Goal: Information Seeking & Learning: Learn about a topic

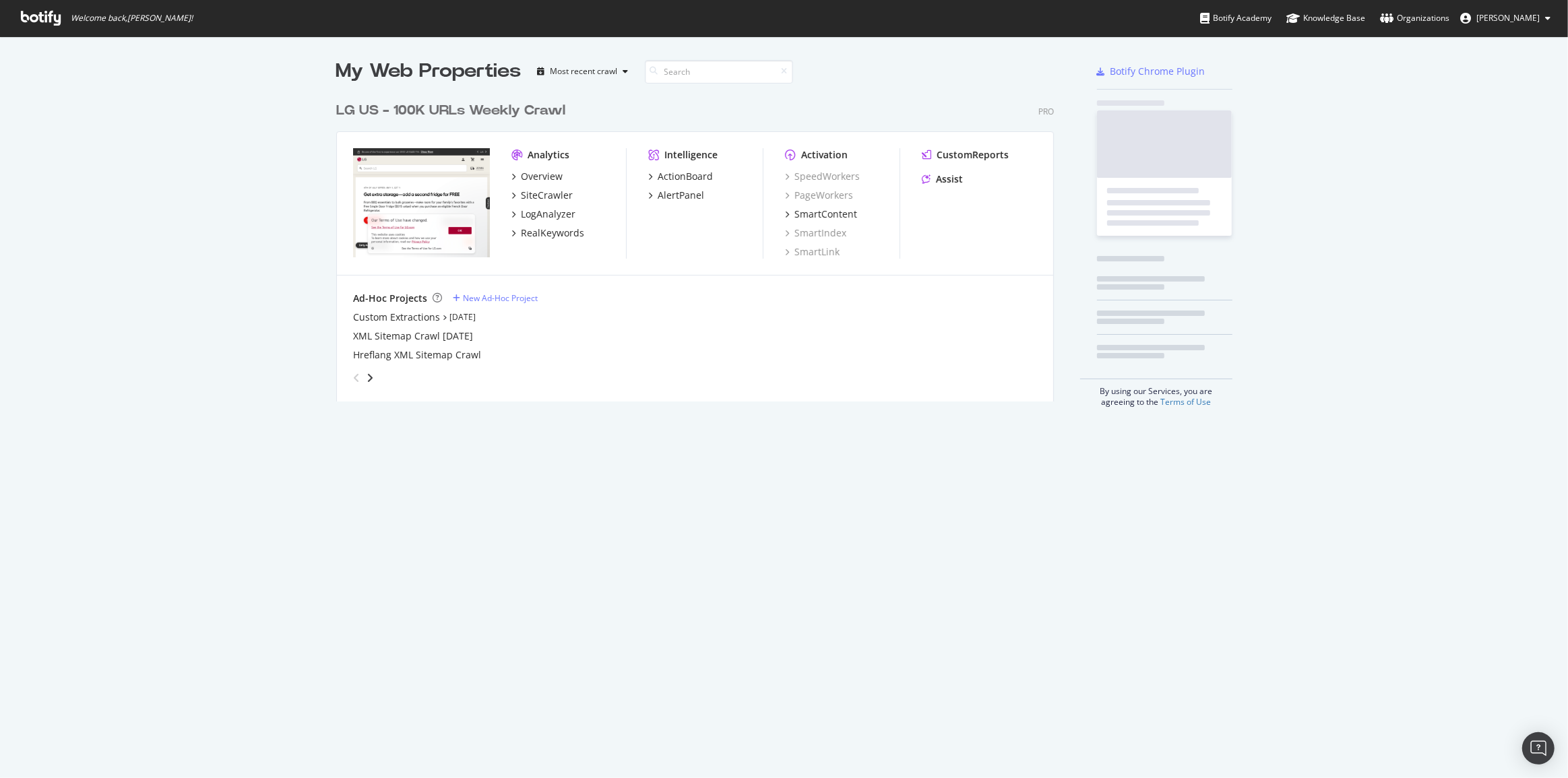
scroll to position [307, 719]
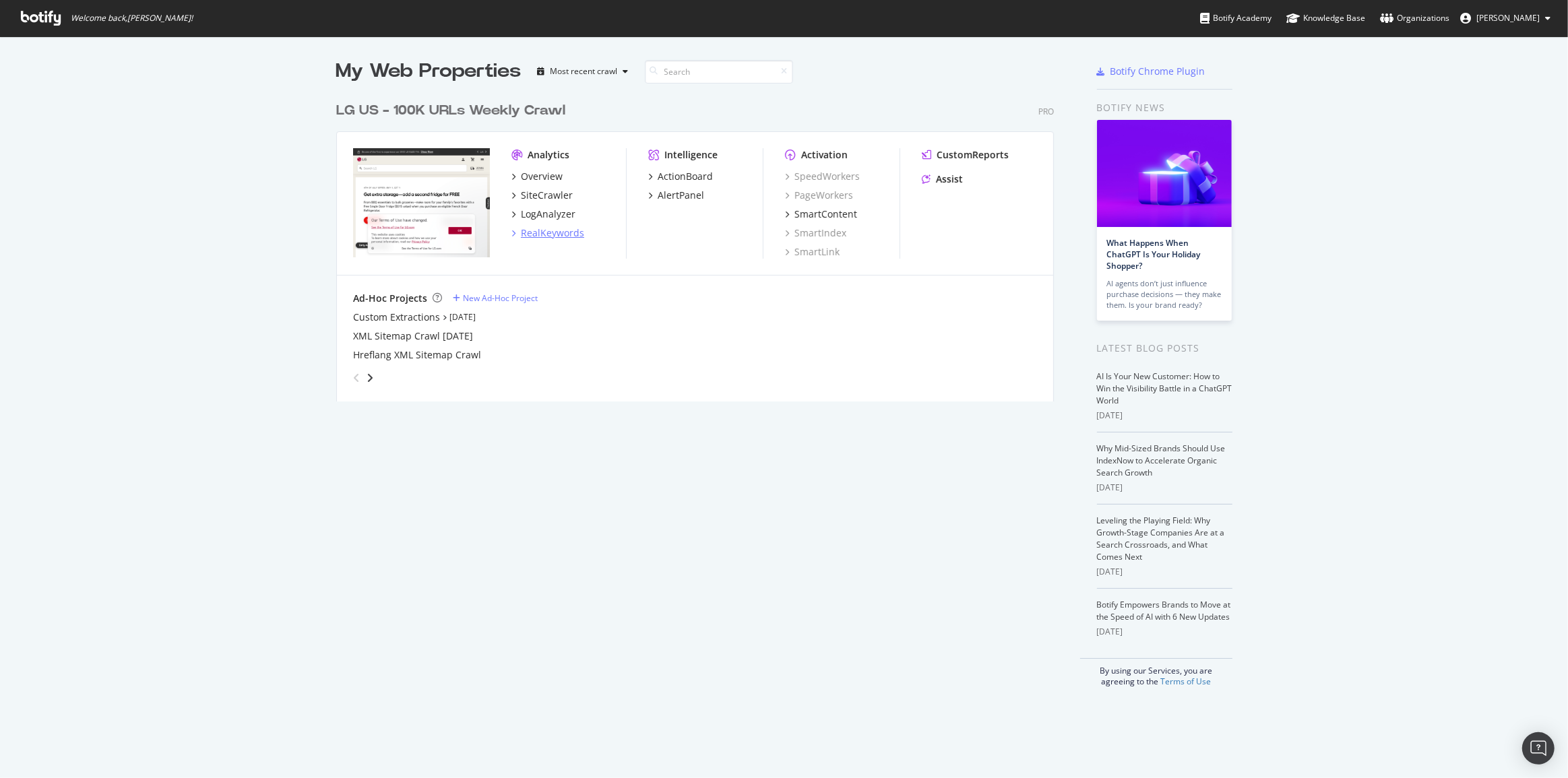
click at [531, 229] on div "RealKeywords" at bounding box center [553, 233] width 64 height 13
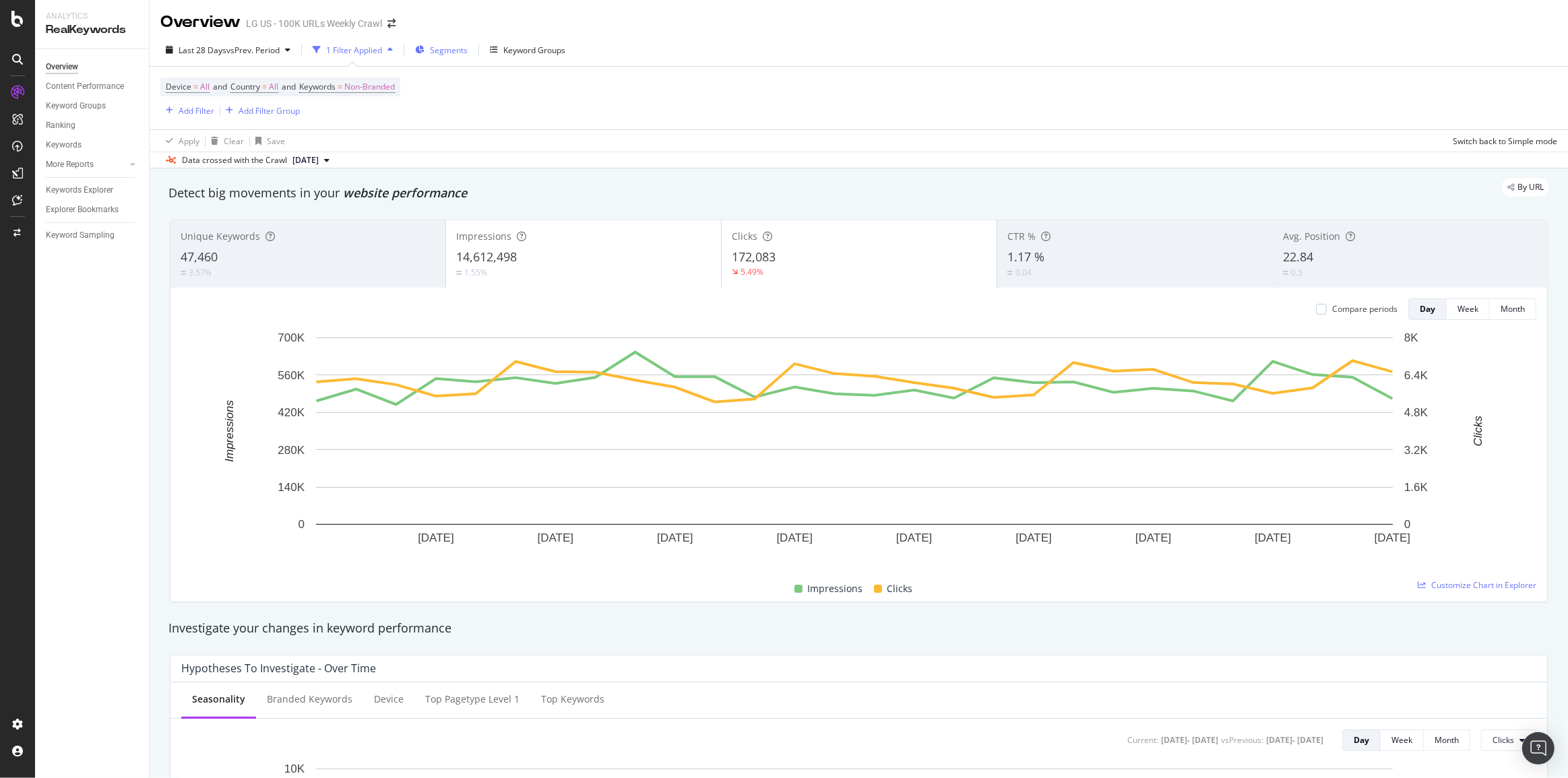
click at [420, 50] on icon "button" at bounding box center [419, 49] width 9 height 8
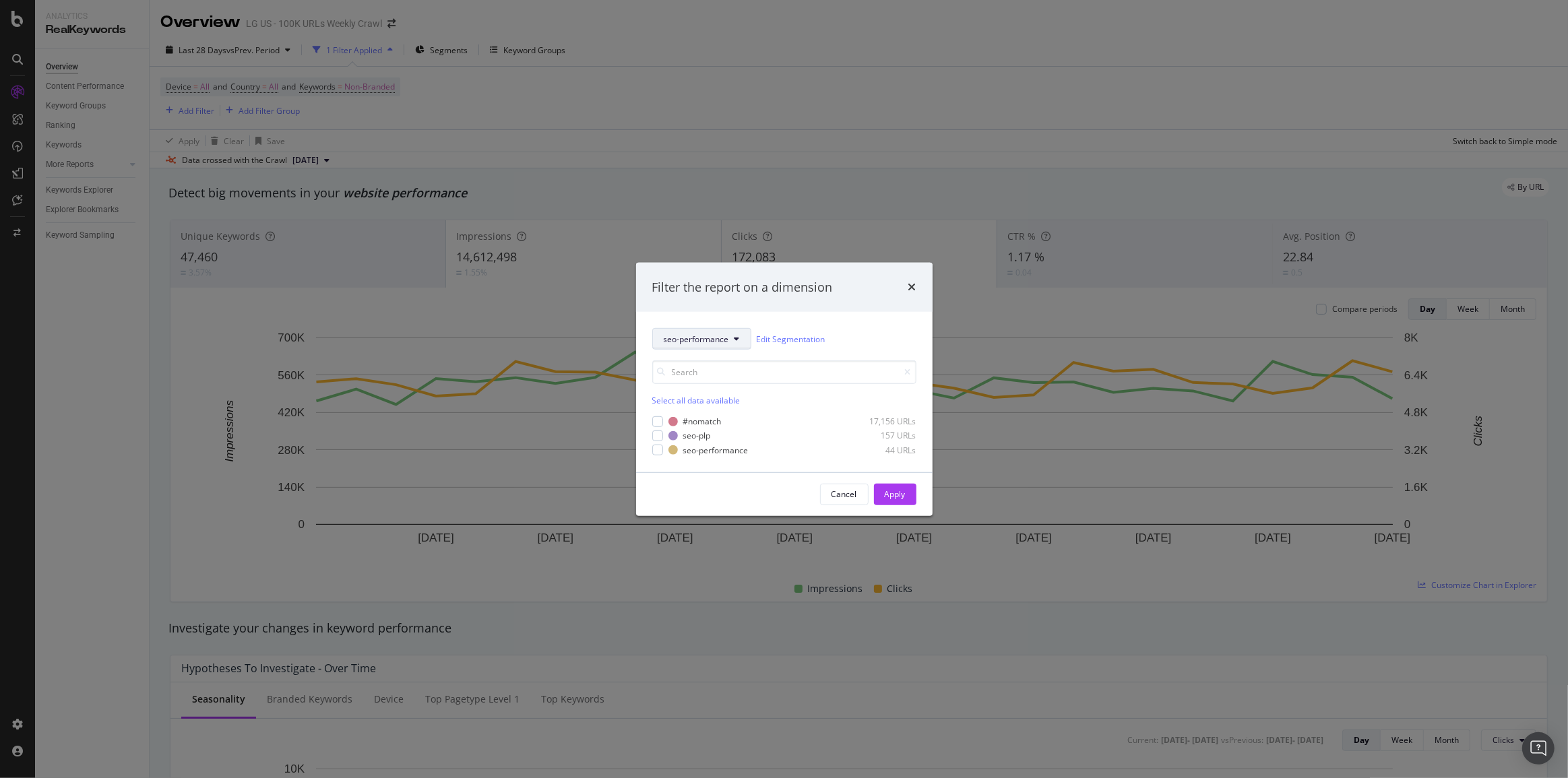
click at [701, 336] on span "seo-performance" at bounding box center [696, 339] width 66 height 11
click at [676, 484] on span "2025-Projects" at bounding box center [706, 487] width 87 height 12
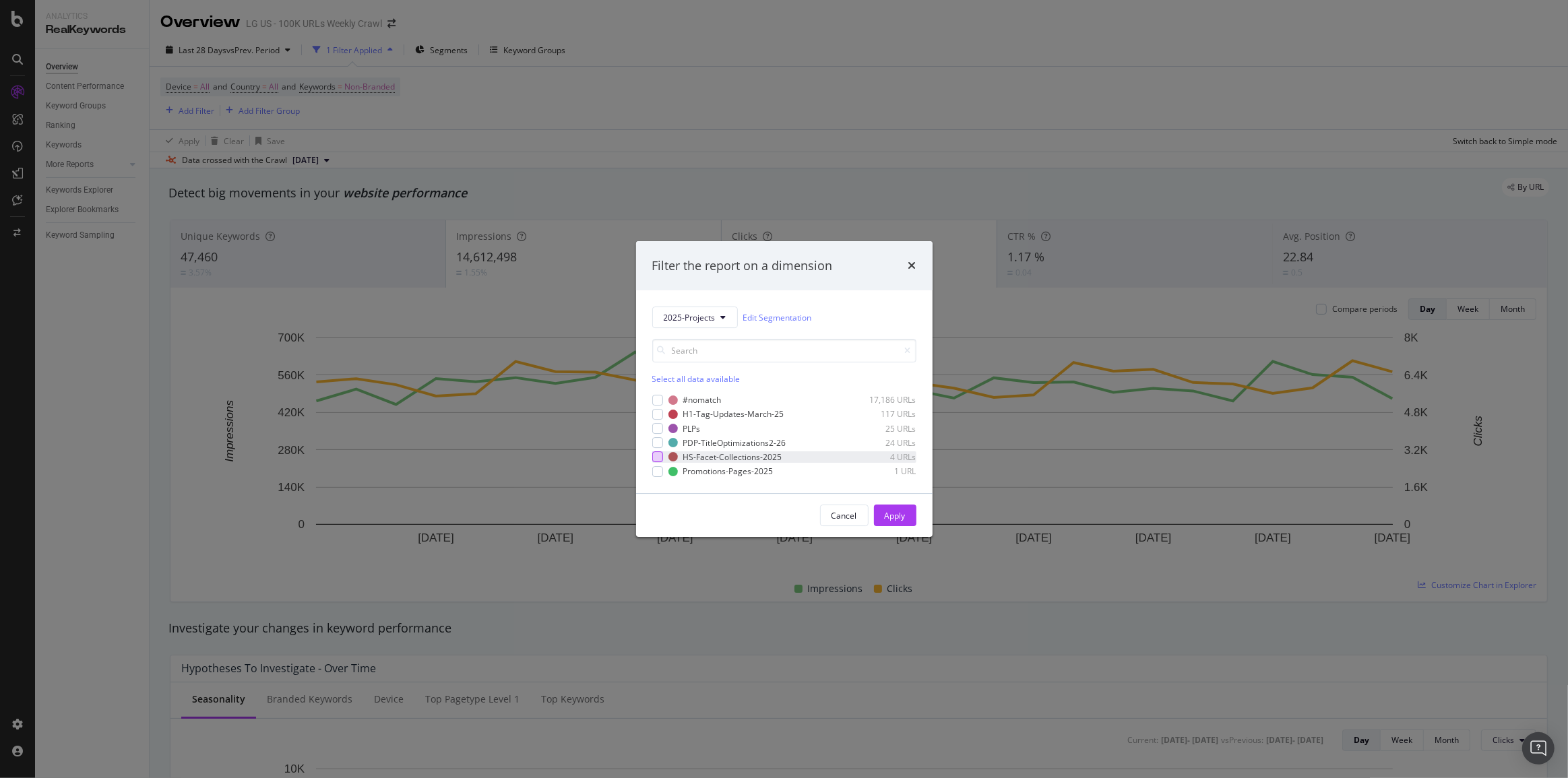
click at [661, 452] on div "modal" at bounding box center [657, 457] width 11 height 11
click at [893, 507] on div "Apply" at bounding box center [895, 515] width 21 height 20
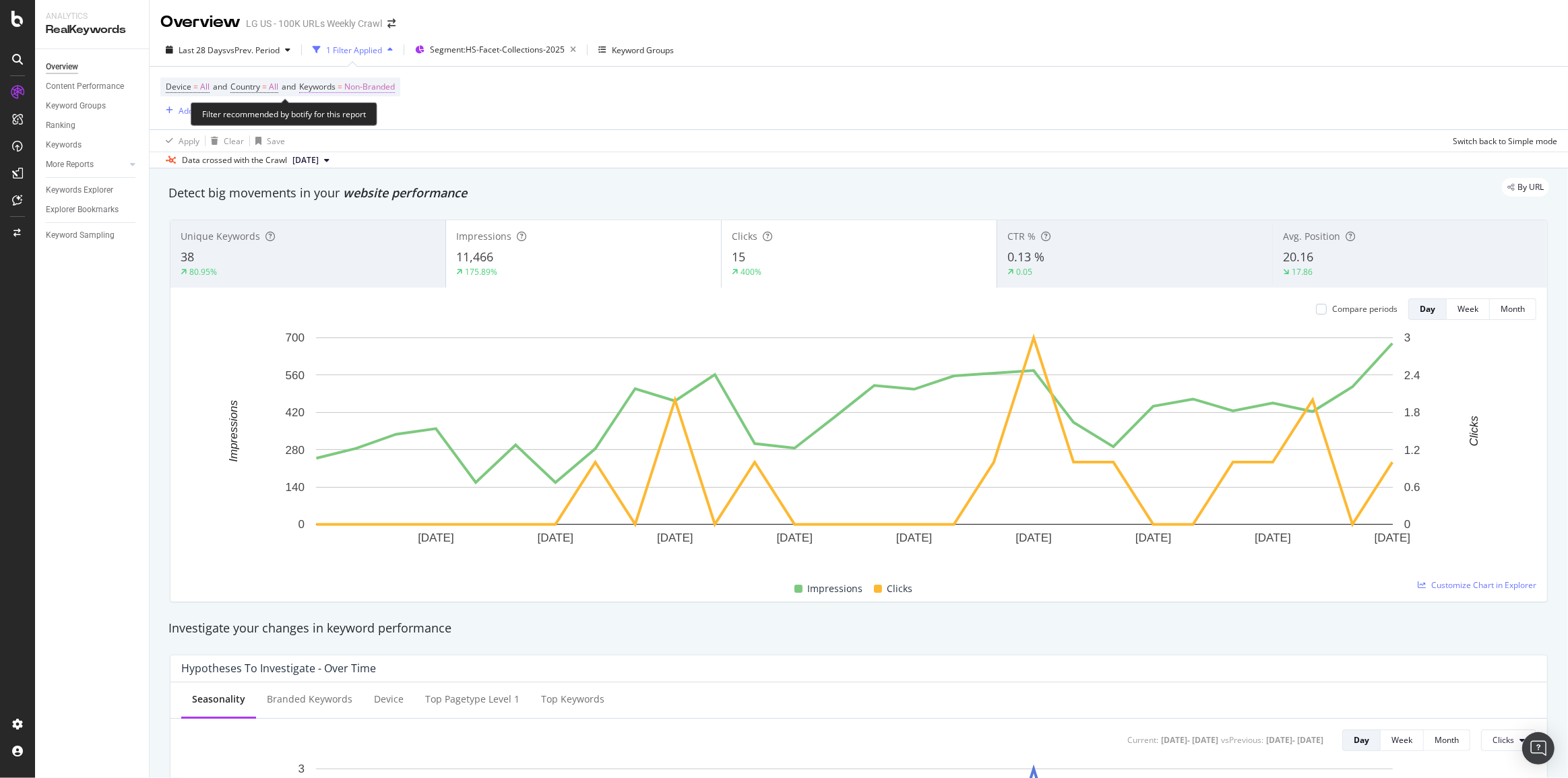
click at [351, 92] on span "Keywords = Non-Branded" at bounding box center [347, 87] width 96 height 12
click at [325, 116] on span "Non-Branded" at bounding box center [346, 118] width 56 height 11
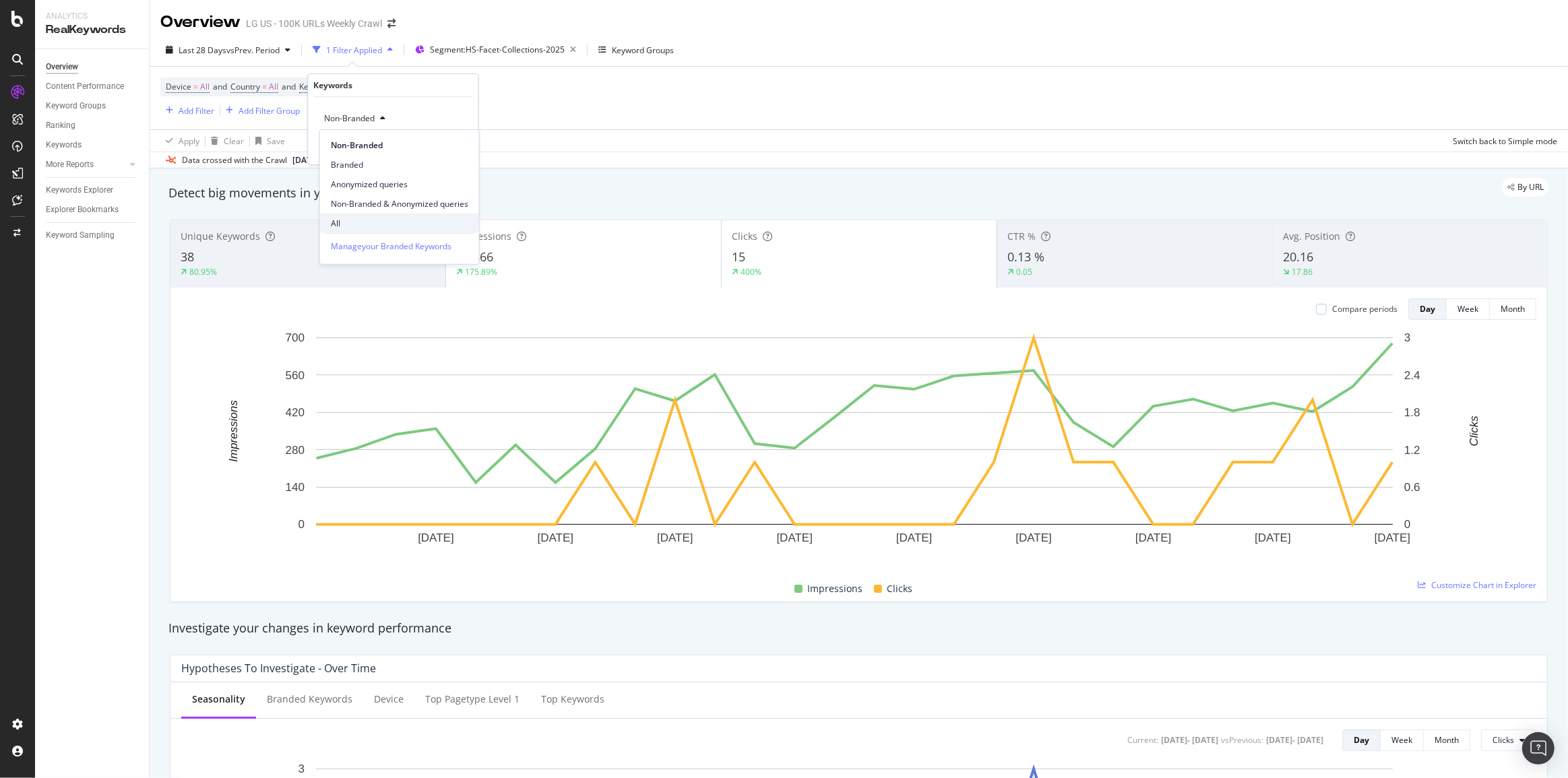
click at [342, 225] on span "All" at bounding box center [399, 222] width 138 height 12
click at [440, 142] on icon "button" at bounding box center [437, 146] width 8 height 8
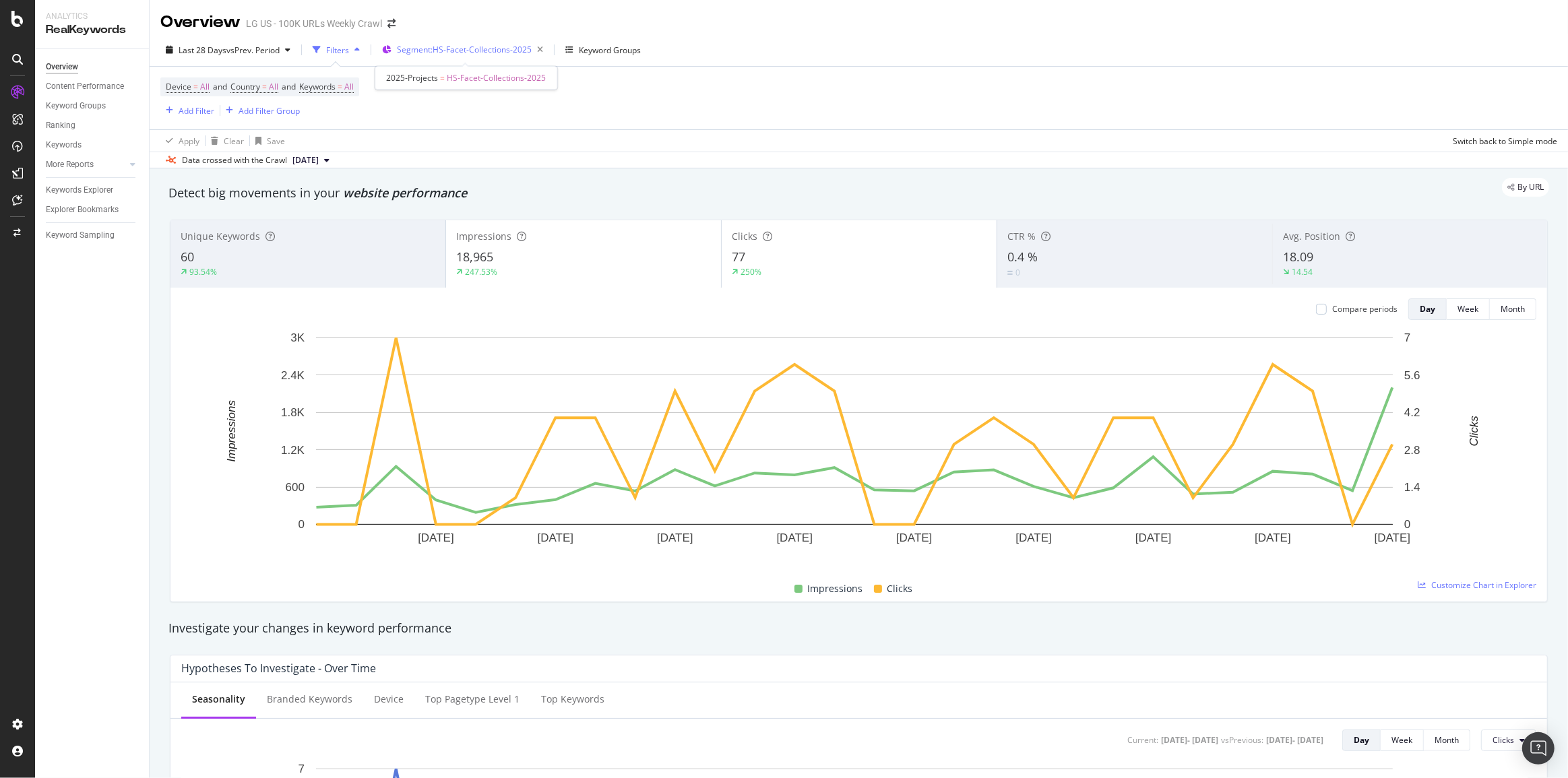
click at [439, 59] on div "Segment: HS-Facet-Collections-2025" at bounding box center [472, 49] width 152 height 19
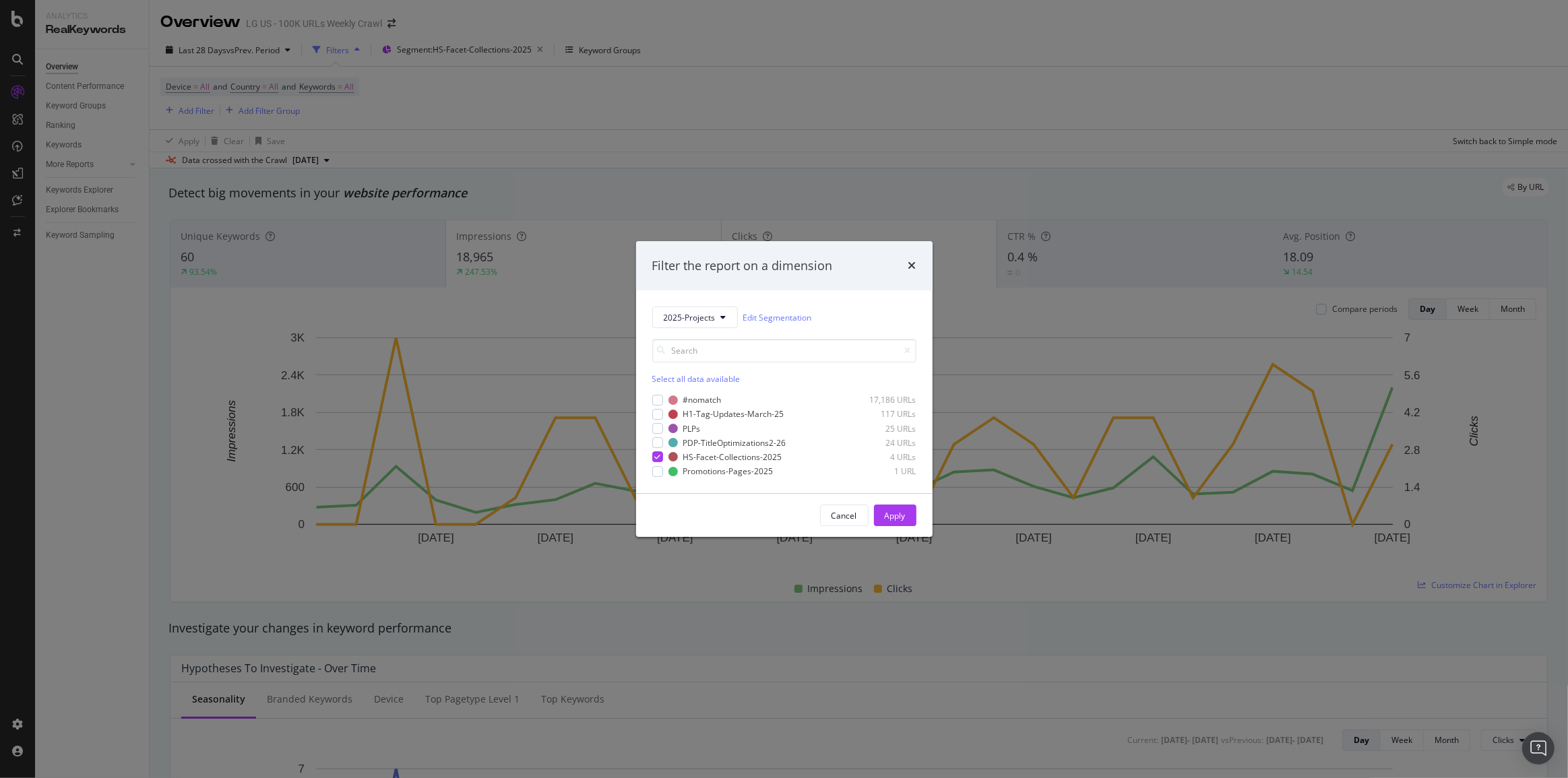
click at [14, 723] on div "Filter the report on a dimension 2025-Projects Edit Segmentation Select all dat…" at bounding box center [784, 389] width 1568 height 778
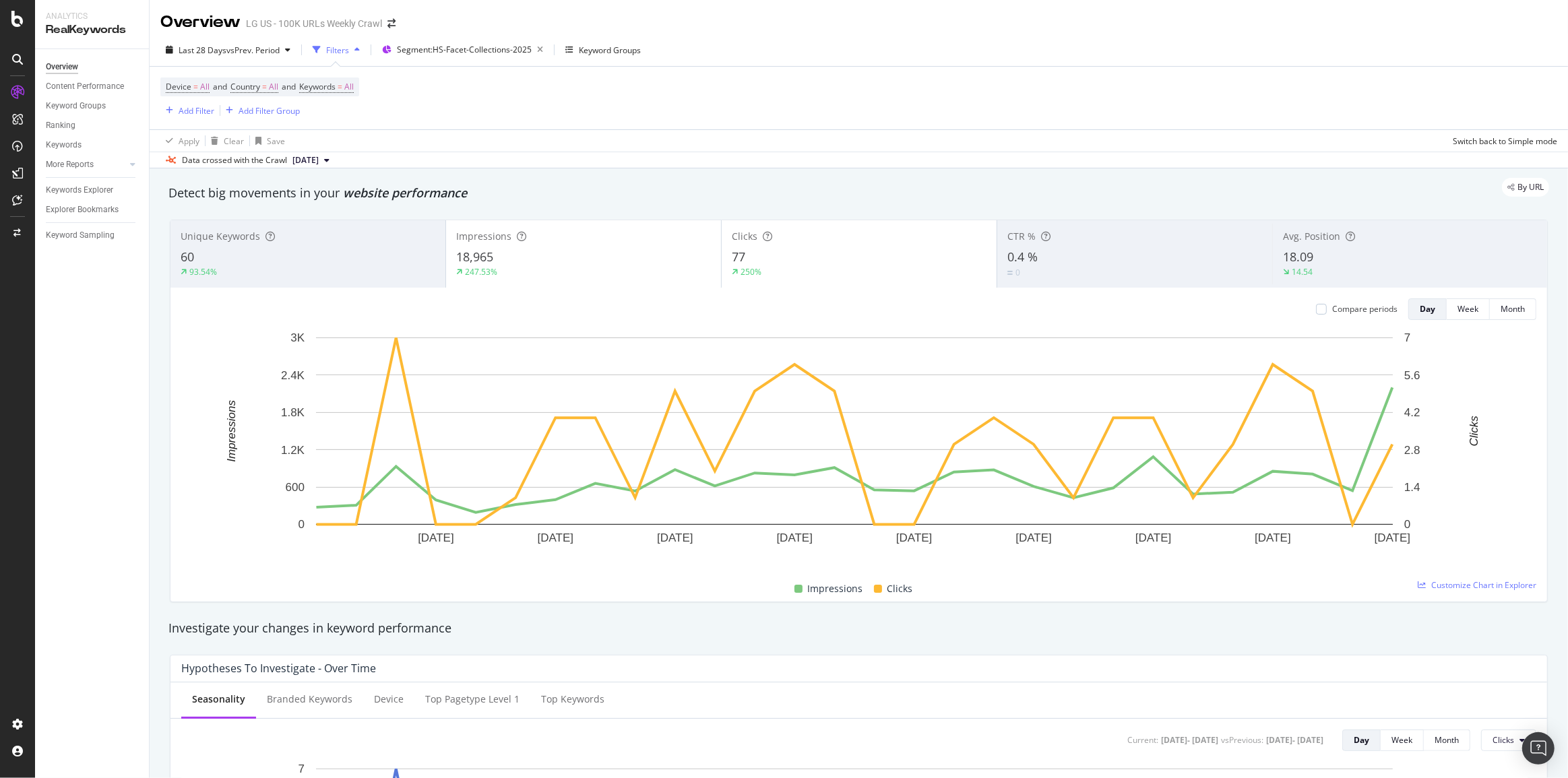
click at [14, 723] on icon at bounding box center [17, 724] width 11 height 11
click at [73, 722] on div "Segment Editor" at bounding box center [105, 719] width 128 height 11
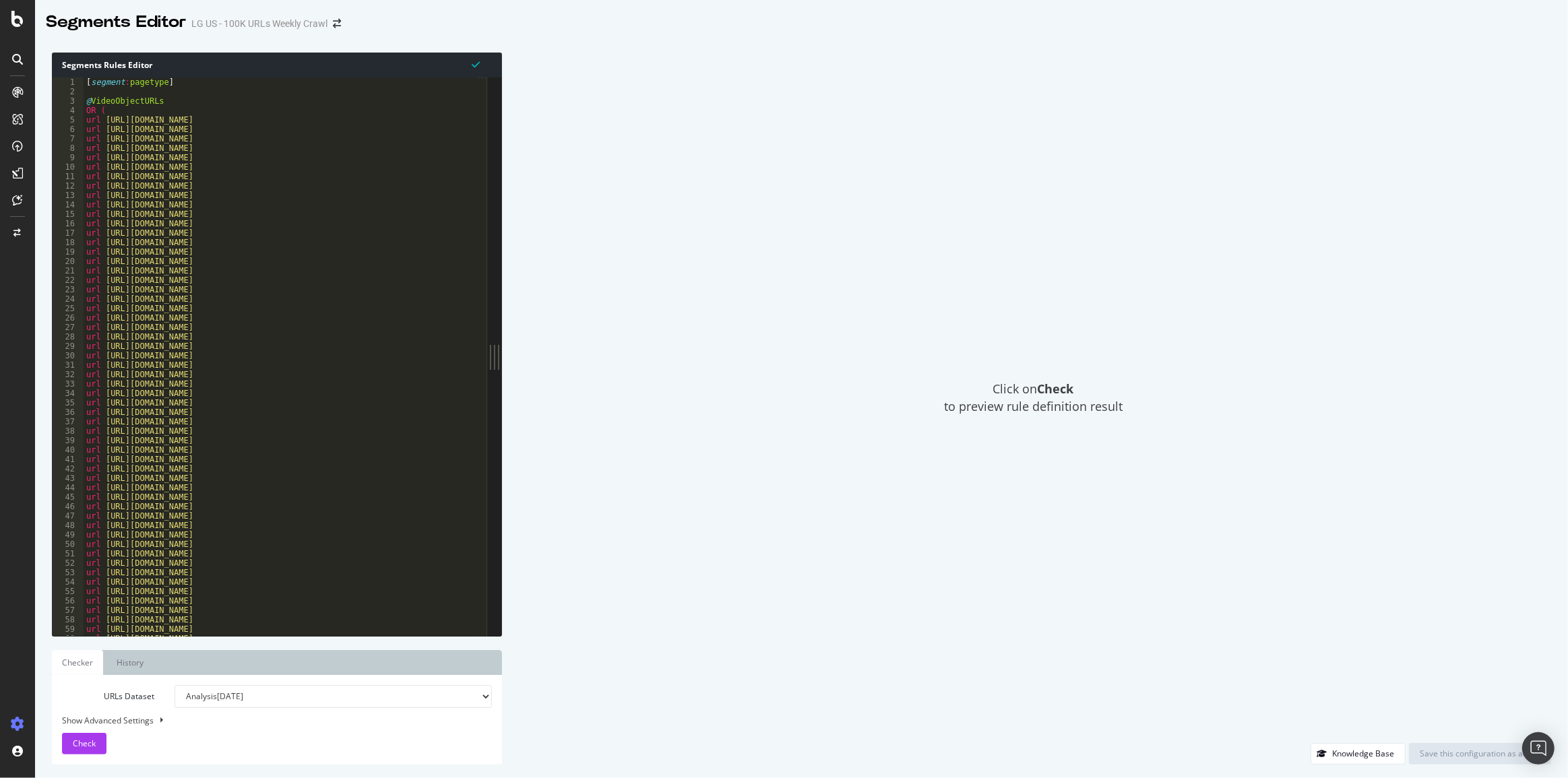
type textarea "url https://www.lg.com/us/monitors/lg-34wn780-b-ultrawide-monitor"
click at [225, 126] on div "[ segment : pagetype ] @ VideoObjectURLs OR ( url https://www.lg.com/us/laptops…" at bounding box center [684, 362] width 1202 height 569
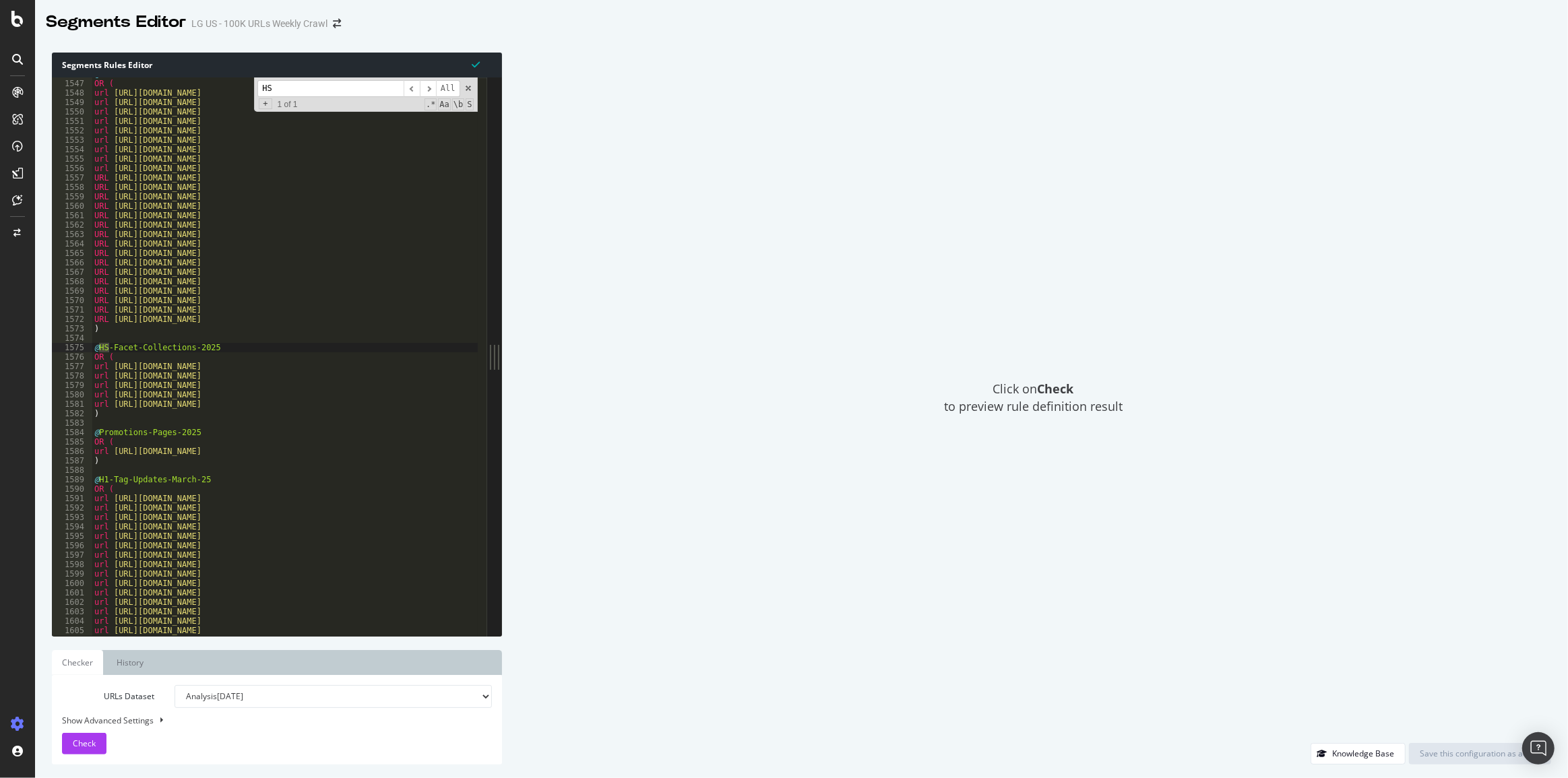
scroll to position [14576, 0]
type input "HS-Fa"
drag, startPoint x: 369, startPoint y: 365, endPoint x: 218, endPoint y: 375, distance: 151.3
click at [218, 375] on div "@ PLPs OR ( url https://www.lg.com/us/soundbars url https://www.lg.com/us/gamin…" at bounding box center [692, 353] width 1202 height 569
click at [411, 363] on div "@ PLPs OR ( url https://www.lg.com/us/soundbars url https://www.lg.com/us/gamin…" at bounding box center [284, 357] width 385 height 559
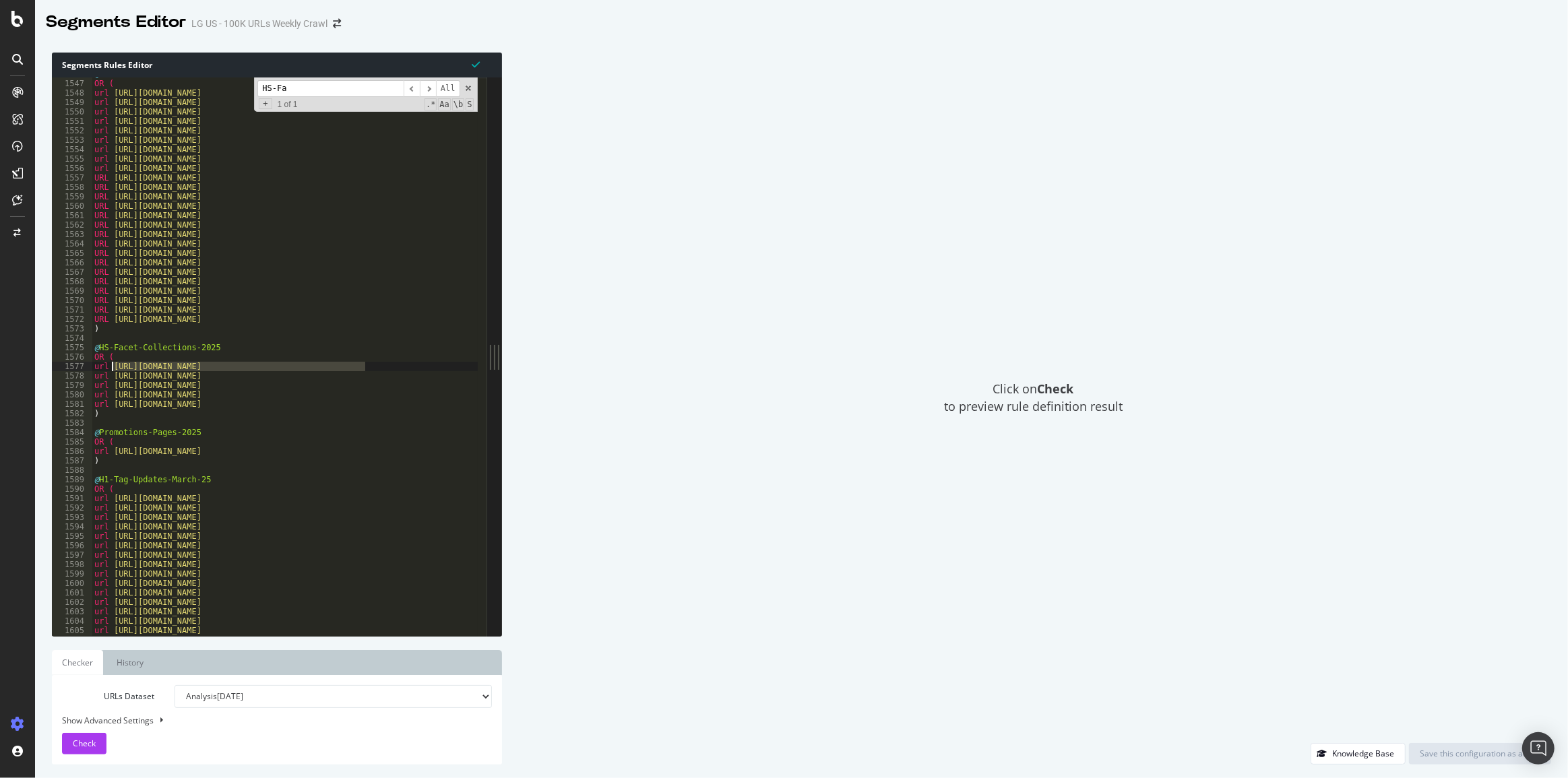
drag, startPoint x: 378, startPoint y: 366, endPoint x: 114, endPoint y: 368, distance: 264.0
click at [114, 368] on div "@ PLPs OR ( url https://www.lg.com/us/soundbars url https://www.lg.com/us/gamin…" at bounding box center [692, 353] width 1202 height 569
drag, startPoint x: 391, startPoint y: 376, endPoint x: 112, endPoint y: 377, distance: 279.0
click at [112, 377] on div "@ PLPs OR ( url https://www.lg.com/us/soundbars url https://www.lg.com/us/gamin…" at bounding box center [692, 353] width 1202 height 569
click at [394, 390] on div "@ PLPs OR ( url https://www.lg.com/us/soundbars url https://www.lg.com/us/gamin…" at bounding box center [692, 353] width 1202 height 569
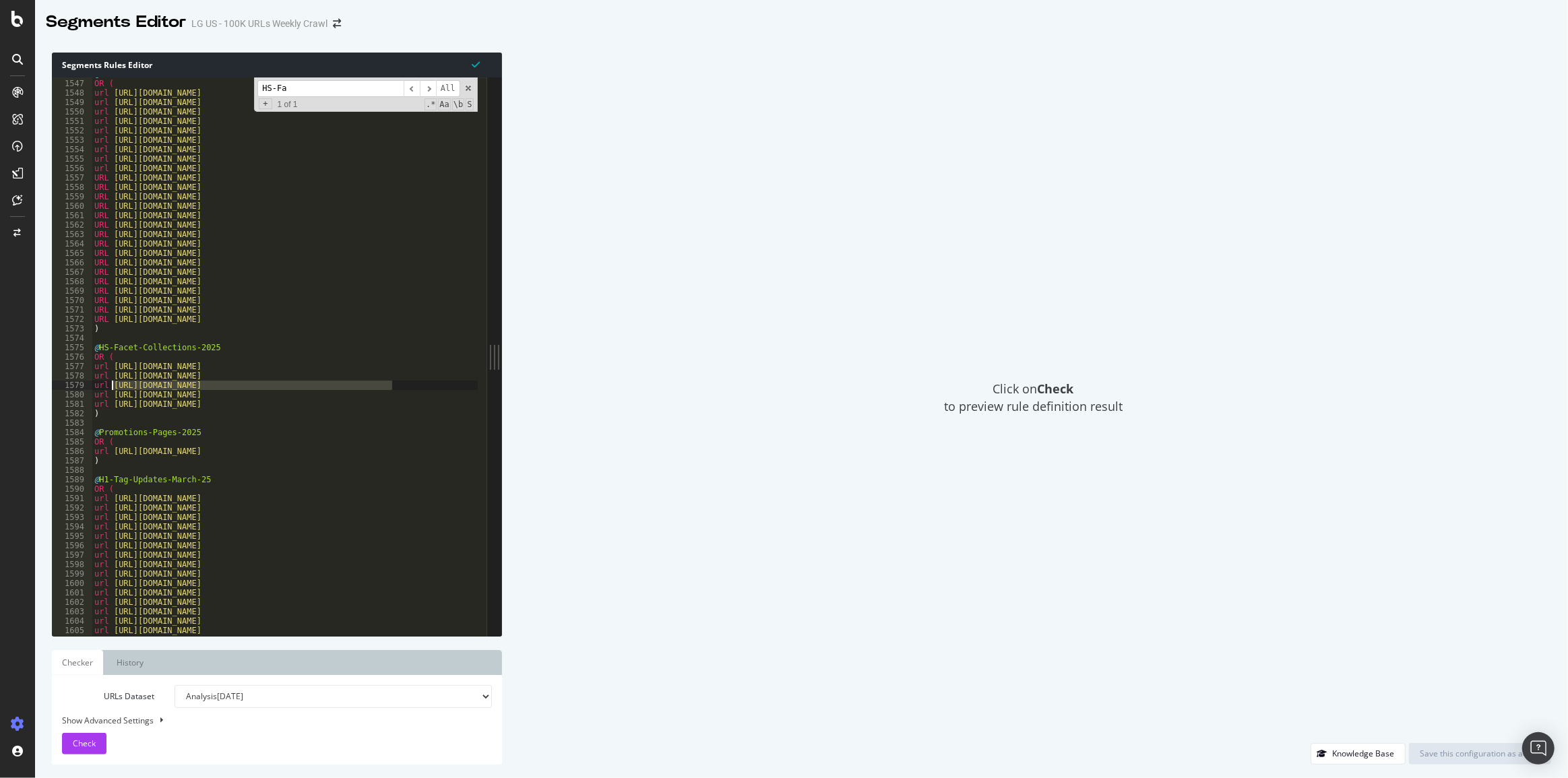
drag, startPoint x: 396, startPoint y: 385, endPoint x: 114, endPoint y: 387, distance: 282.0
click at [114, 387] on div "@ PLPs OR ( url https://www.lg.com/us/soundbars url https://www.lg.com/us/gamin…" at bounding box center [692, 353] width 1202 height 569
drag, startPoint x: 359, startPoint y: 397, endPoint x: 114, endPoint y: 399, distance: 245.0
click at [114, 399] on div "@ PLPs OR ( url https://www.lg.com/us/soundbars url https://www.lg.com/us/gamin…" at bounding box center [692, 353] width 1202 height 569
click at [876, 89] on div "Click on Check to preview rule definition result" at bounding box center [1033, 397] width 1036 height 691
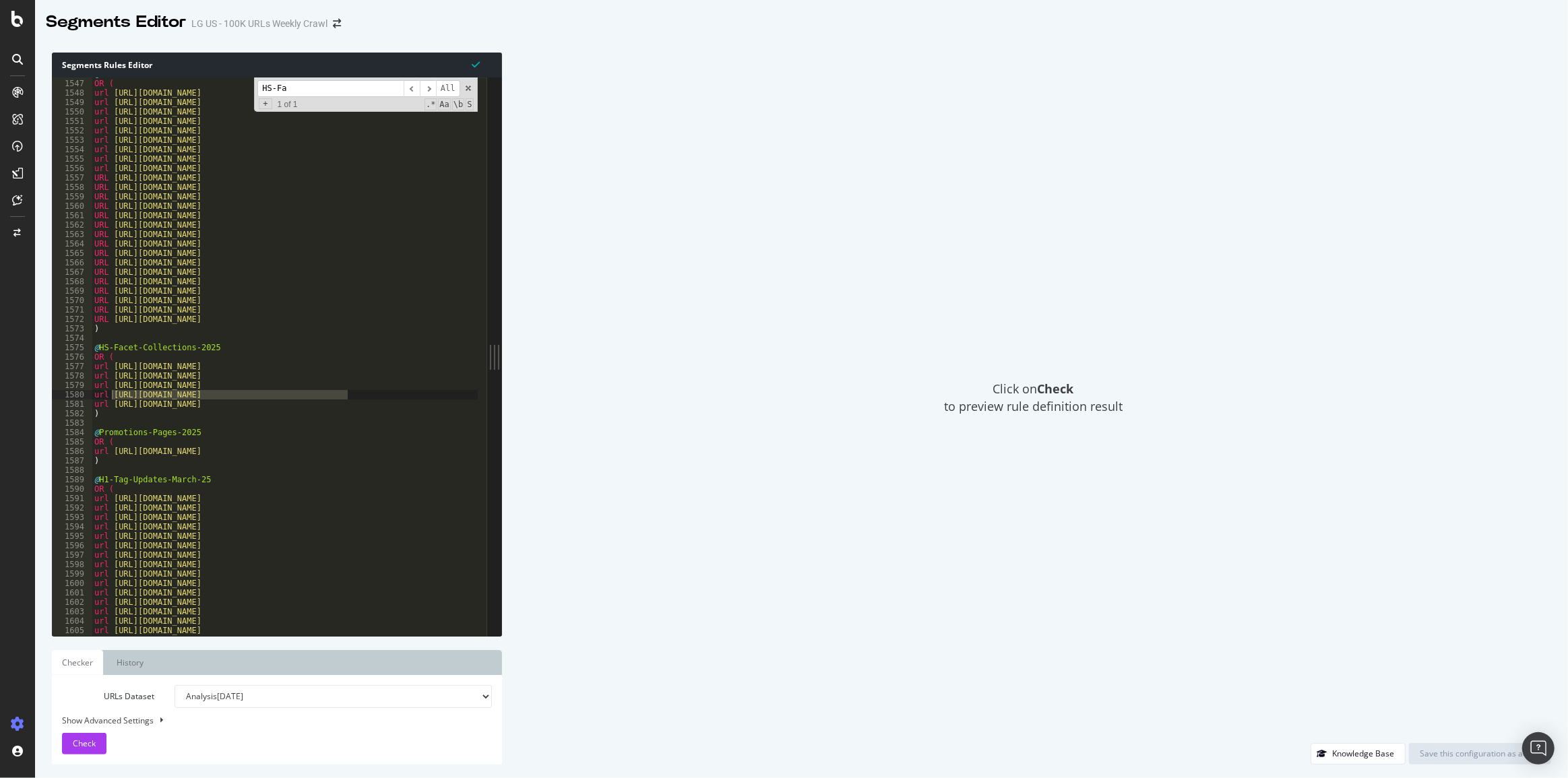
type textarea "url https://www.lg.com/us/collections/stainless-steel-dishwashers"
drag, startPoint x: 389, startPoint y: 405, endPoint x: 114, endPoint y: 405, distance: 275.0
click at [114, 405] on div "@ PLPs OR ( url https://www.lg.com/us/soundbars url https://www.lg.com/us/gamin…" at bounding box center [692, 353] width 1202 height 569
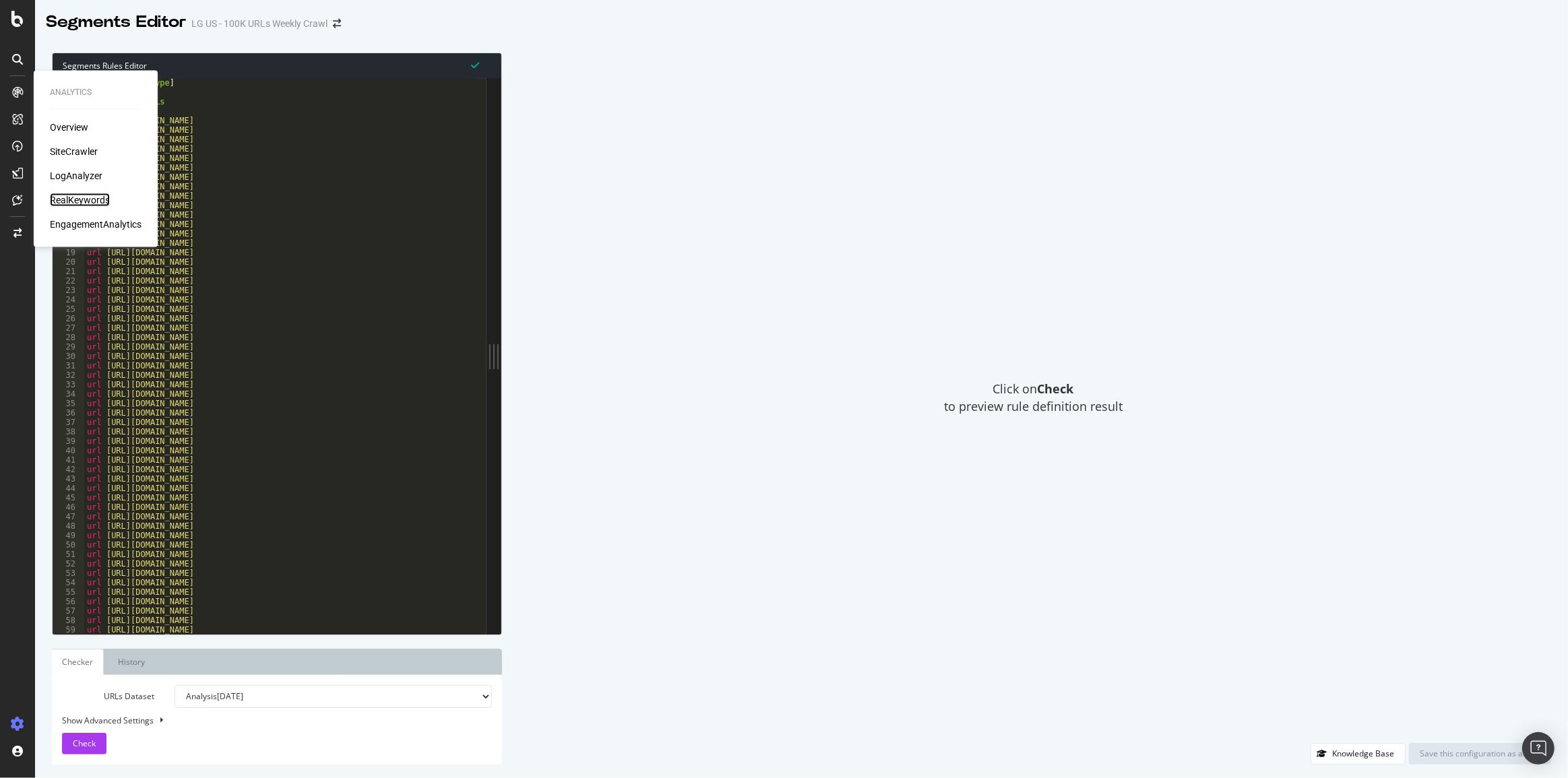
click at [67, 197] on div "RealKeywords" at bounding box center [80, 200] width 60 height 13
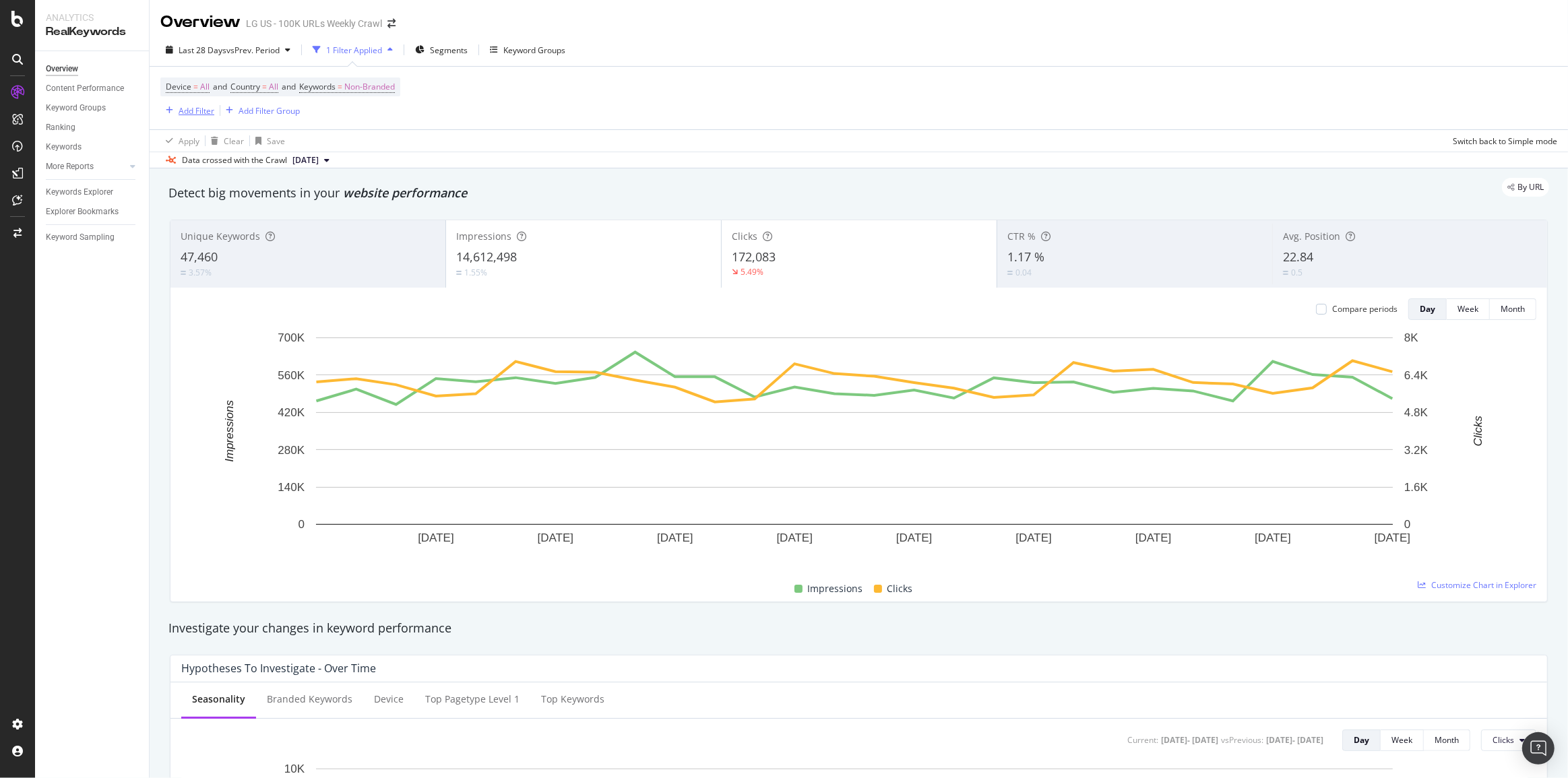
click at [195, 117] on div "Add Filter" at bounding box center [187, 110] width 54 height 15
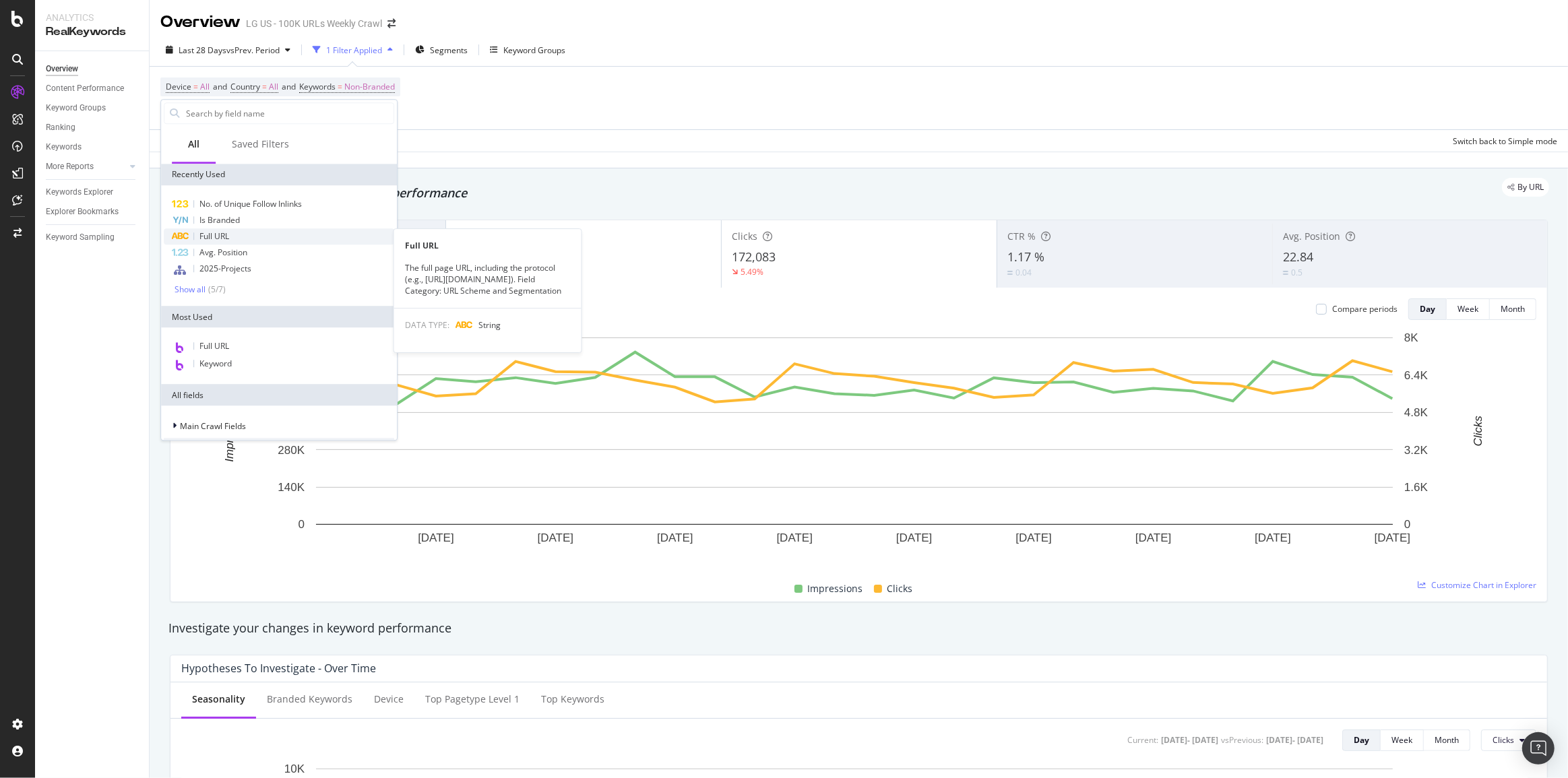
click at [203, 241] on span "Full URL" at bounding box center [215, 236] width 30 height 11
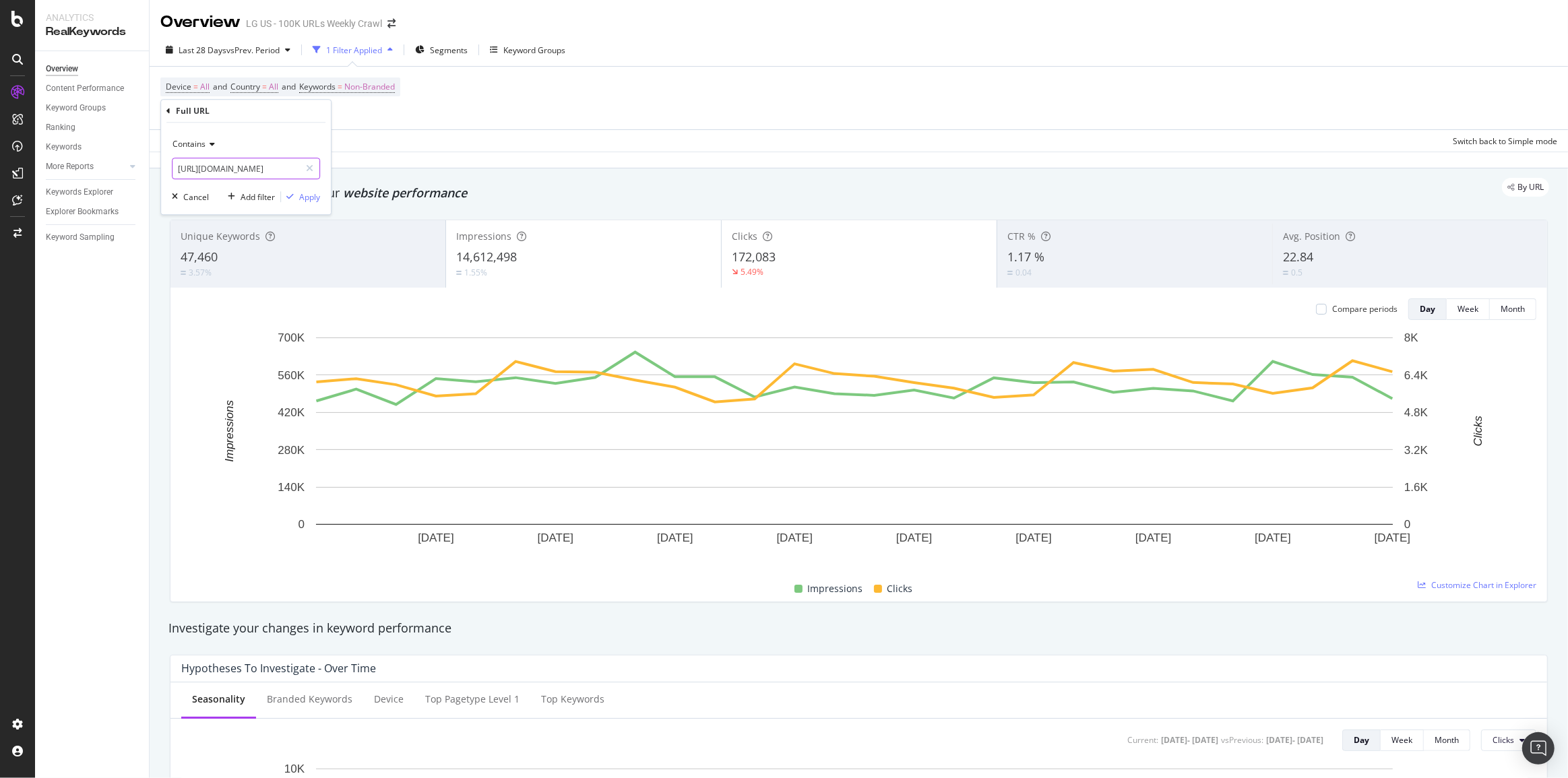
click at [285, 166] on input "[URL][DOMAIN_NAME]" at bounding box center [236, 168] width 127 height 22
paste input "collections/kitchen-appliance-deals"
type input "[URL][DOMAIN_NAME]"
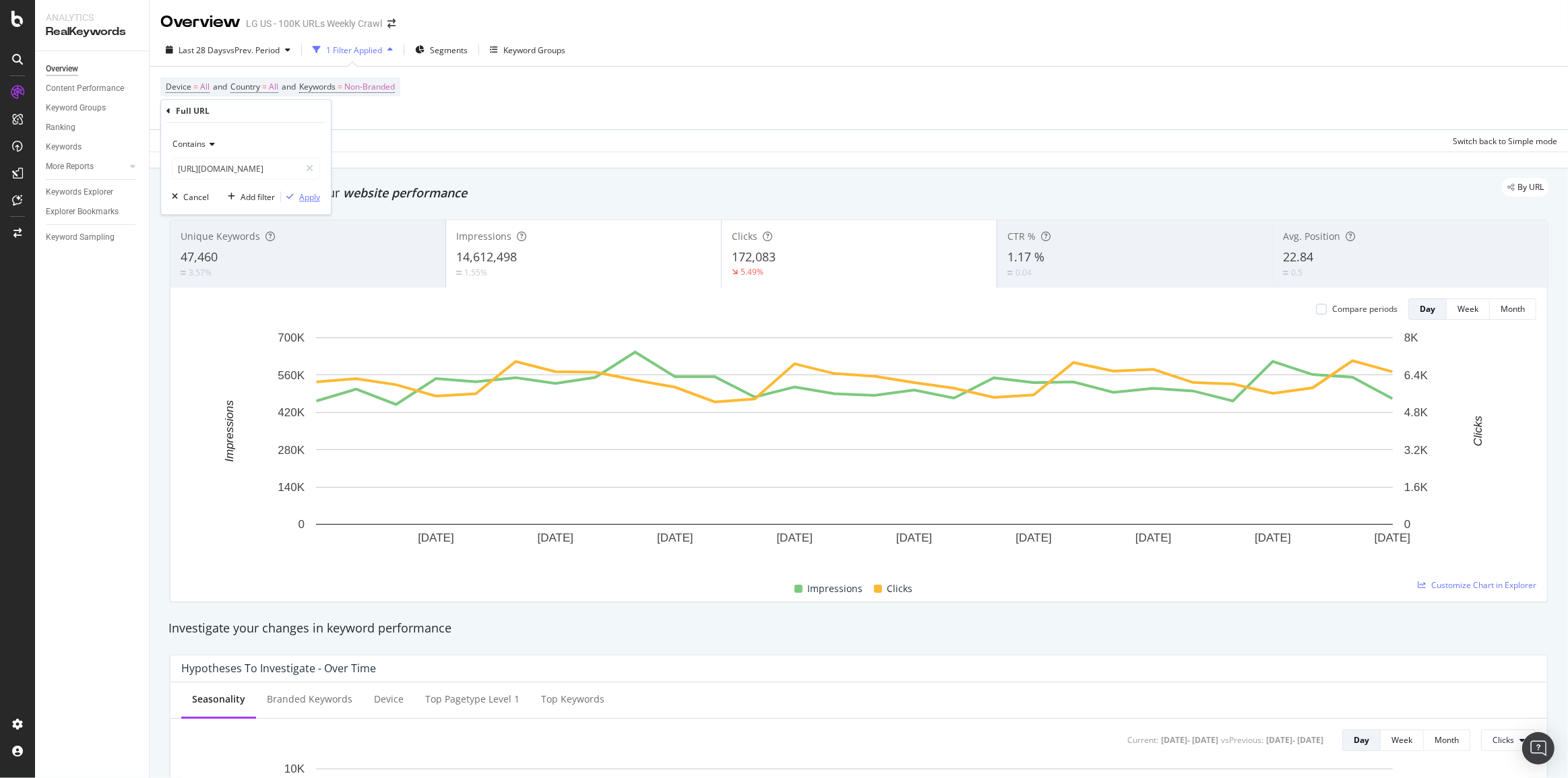
scroll to position [0, 0]
click at [315, 194] on div "Apply" at bounding box center [310, 197] width 21 height 11
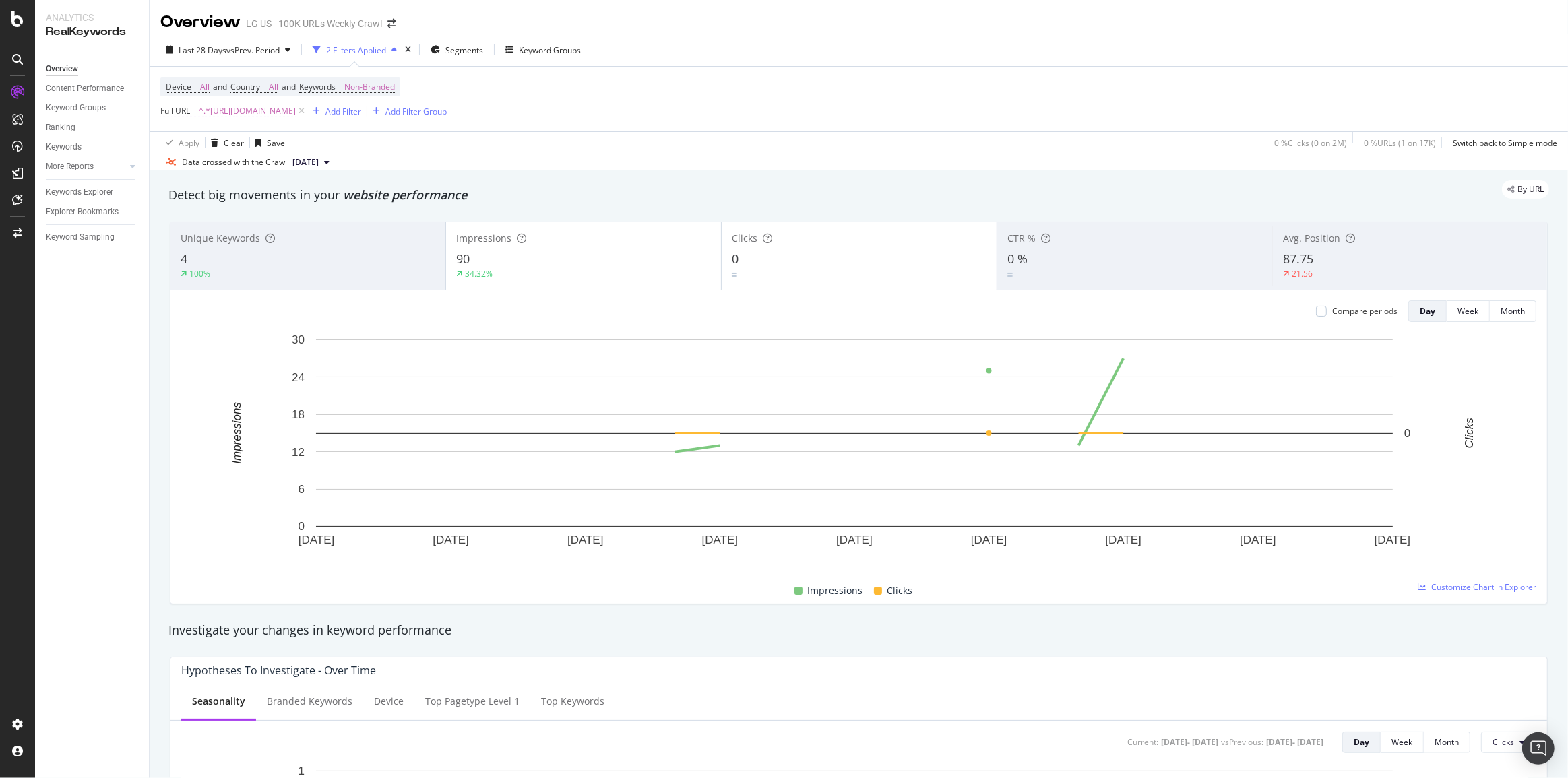
click at [296, 111] on span "^.*[URL][DOMAIN_NAME]" at bounding box center [248, 111] width 97 height 19
click at [269, 164] on input "[URL][DOMAIN_NAME]" at bounding box center [236, 167] width 127 height 22
paste input "standard-depth-refrigerator"
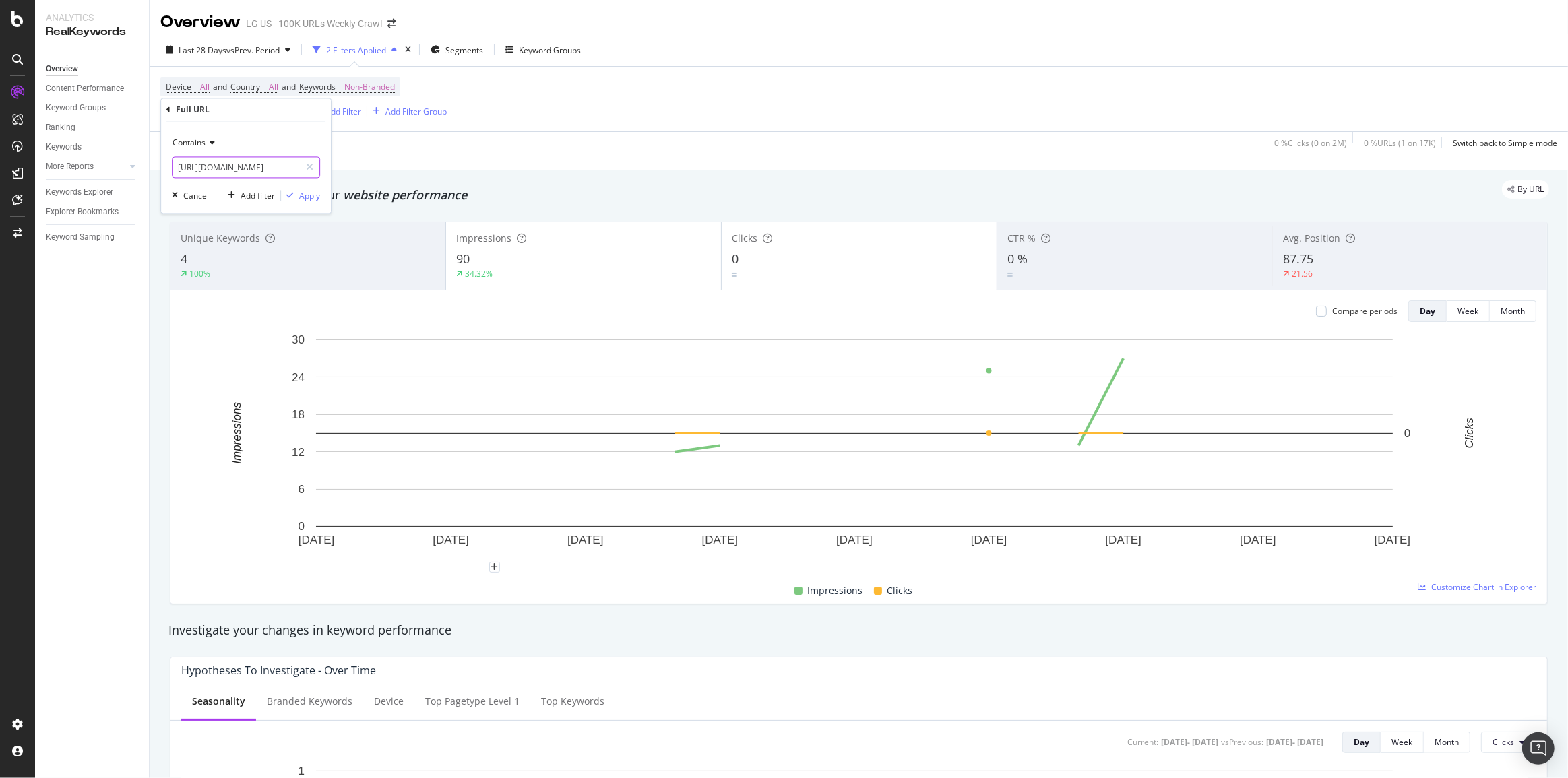
scroll to position [0, 122]
type input "[URL][DOMAIN_NAME]"
click at [312, 198] on div "Apply" at bounding box center [310, 195] width 21 height 11
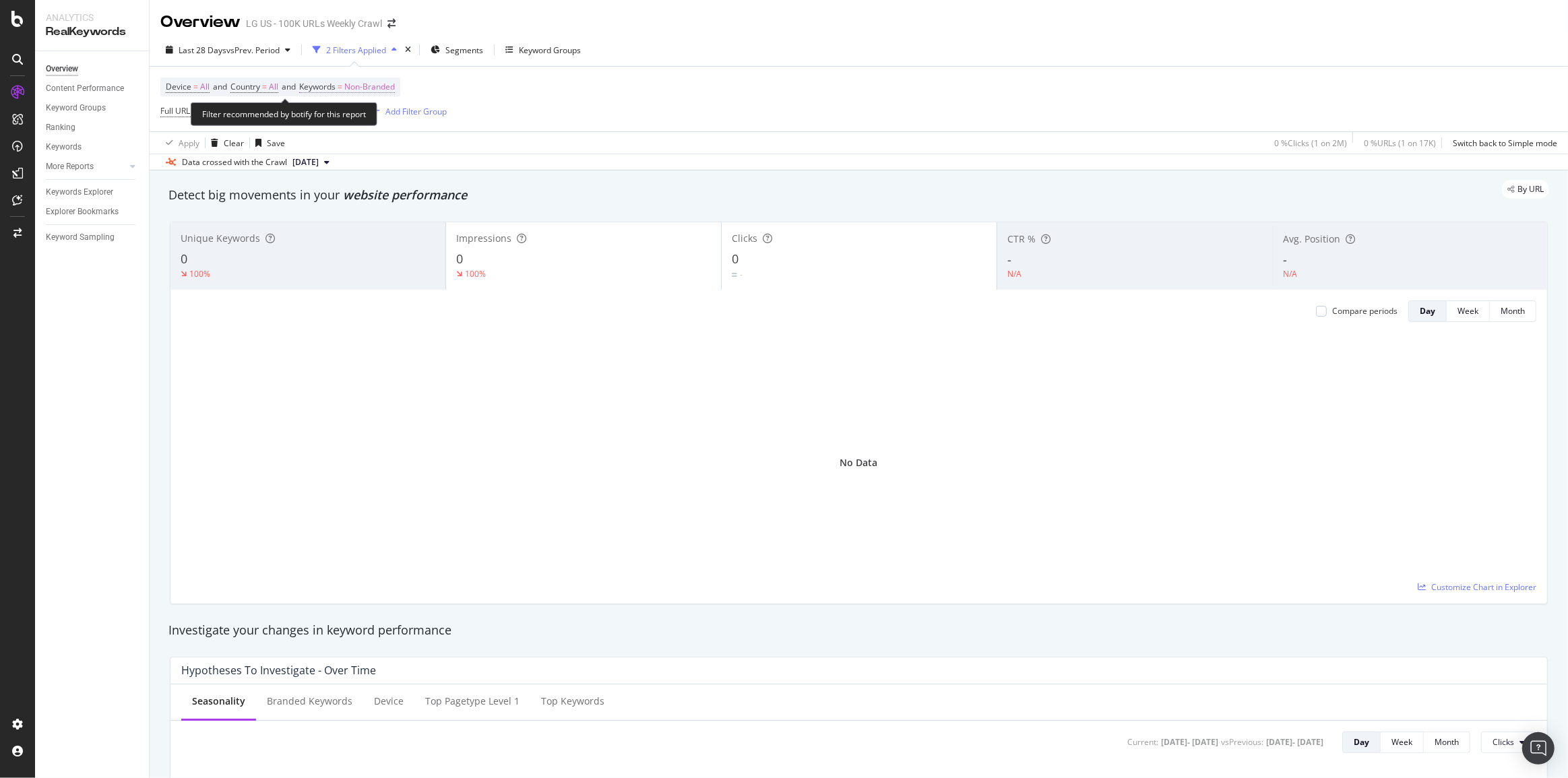
click at [365, 84] on span "Non-Branded" at bounding box center [370, 87] width 51 height 19
click at [362, 123] on span "Non-Branded" at bounding box center [346, 118] width 56 height 11
click at [349, 212] on div "Non-Branded & Anonymized queries" at bounding box center [399, 204] width 159 height 20
click at [347, 127] on div "Non-Branded & Anonymized queries" at bounding box center [398, 118] width 159 height 20
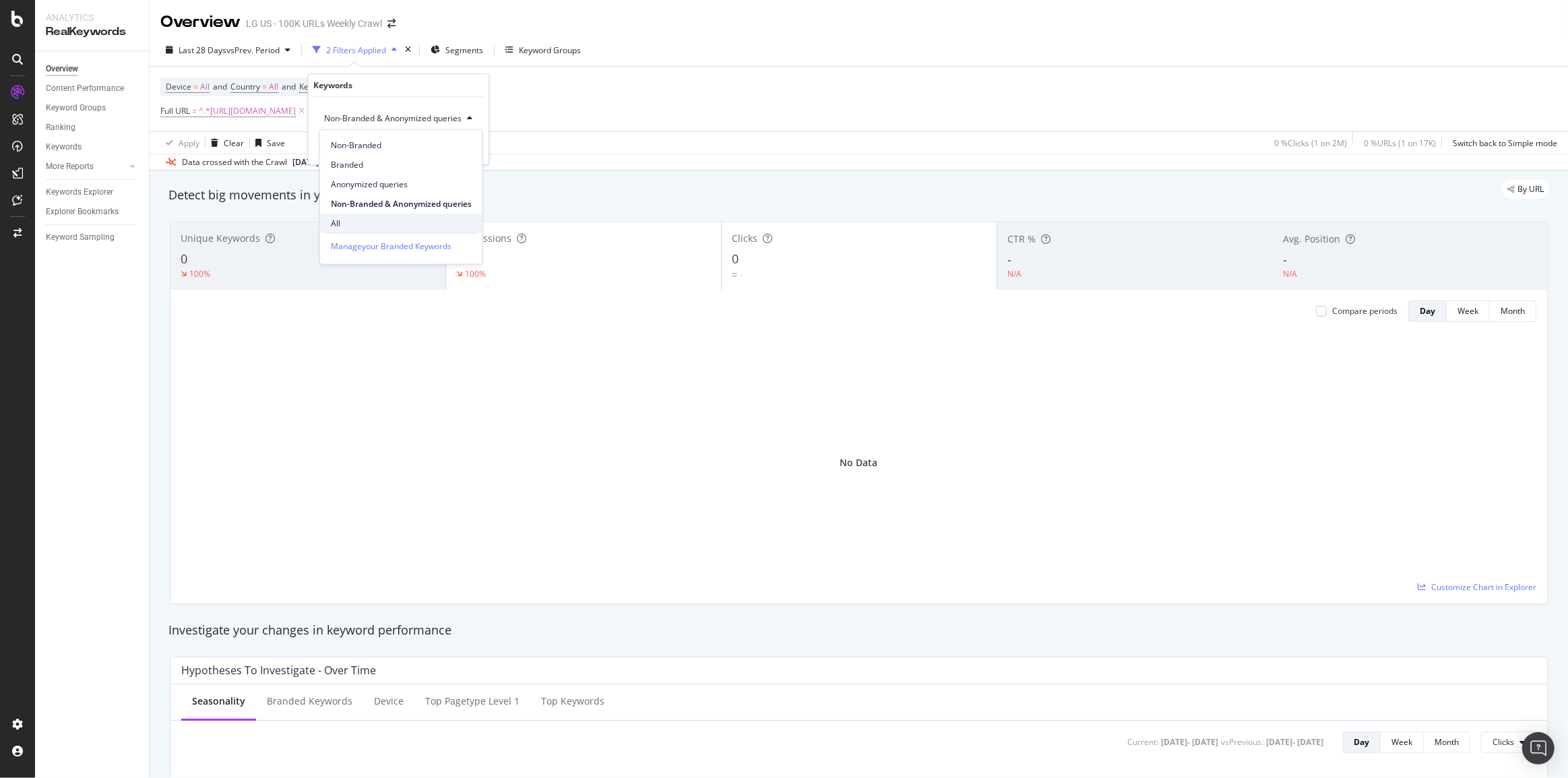
click at [342, 222] on span "All" at bounding box center [402, 222] width 141 height 12
click at [450, 145] on div "Apply" at bounding box center [457, 147] width 21 height 11
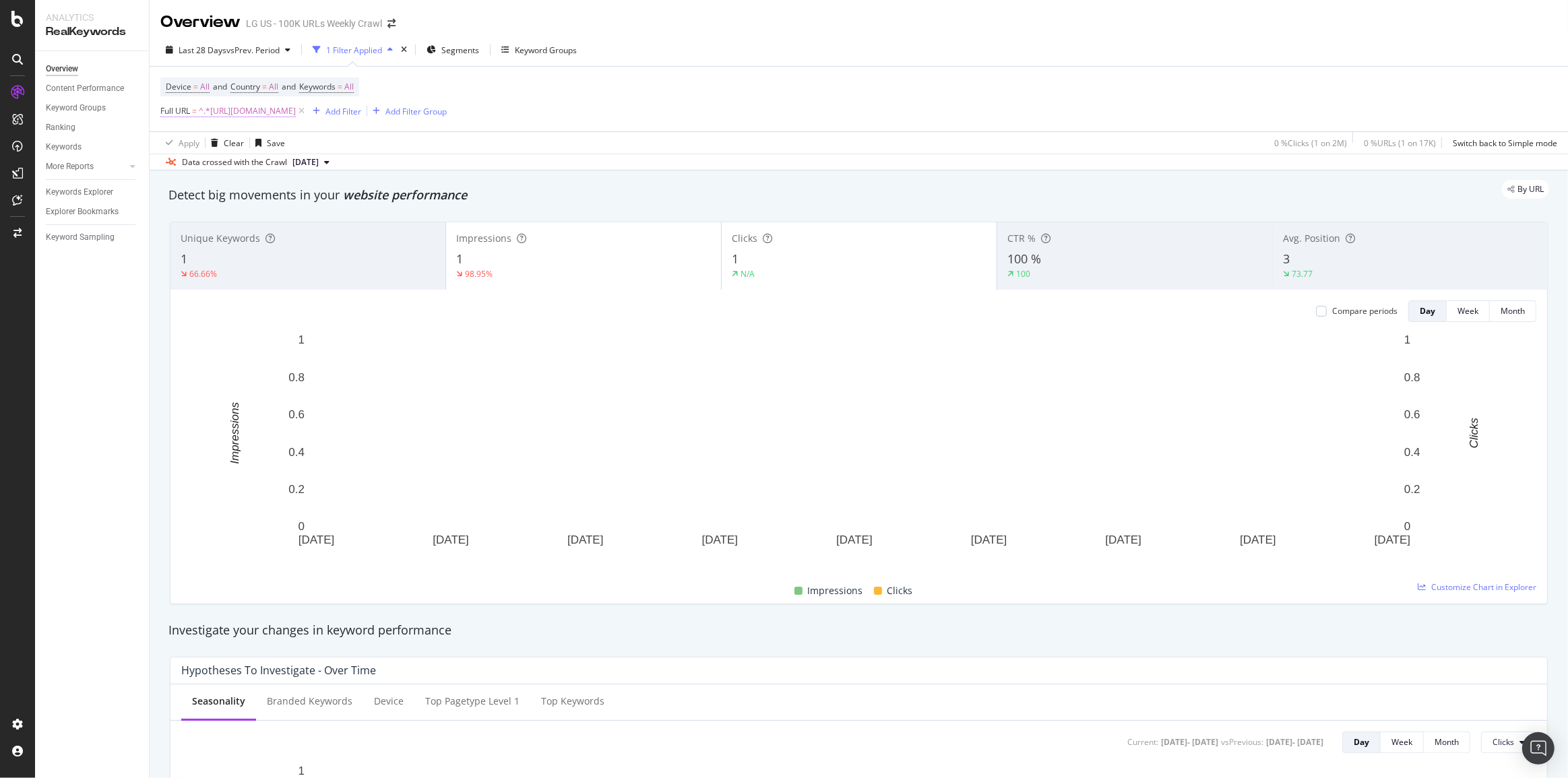
click at [296, 112] on span "^.*[URL][DOMAIN_NAME]" at bounding box center [248, 111] width 97 height 19
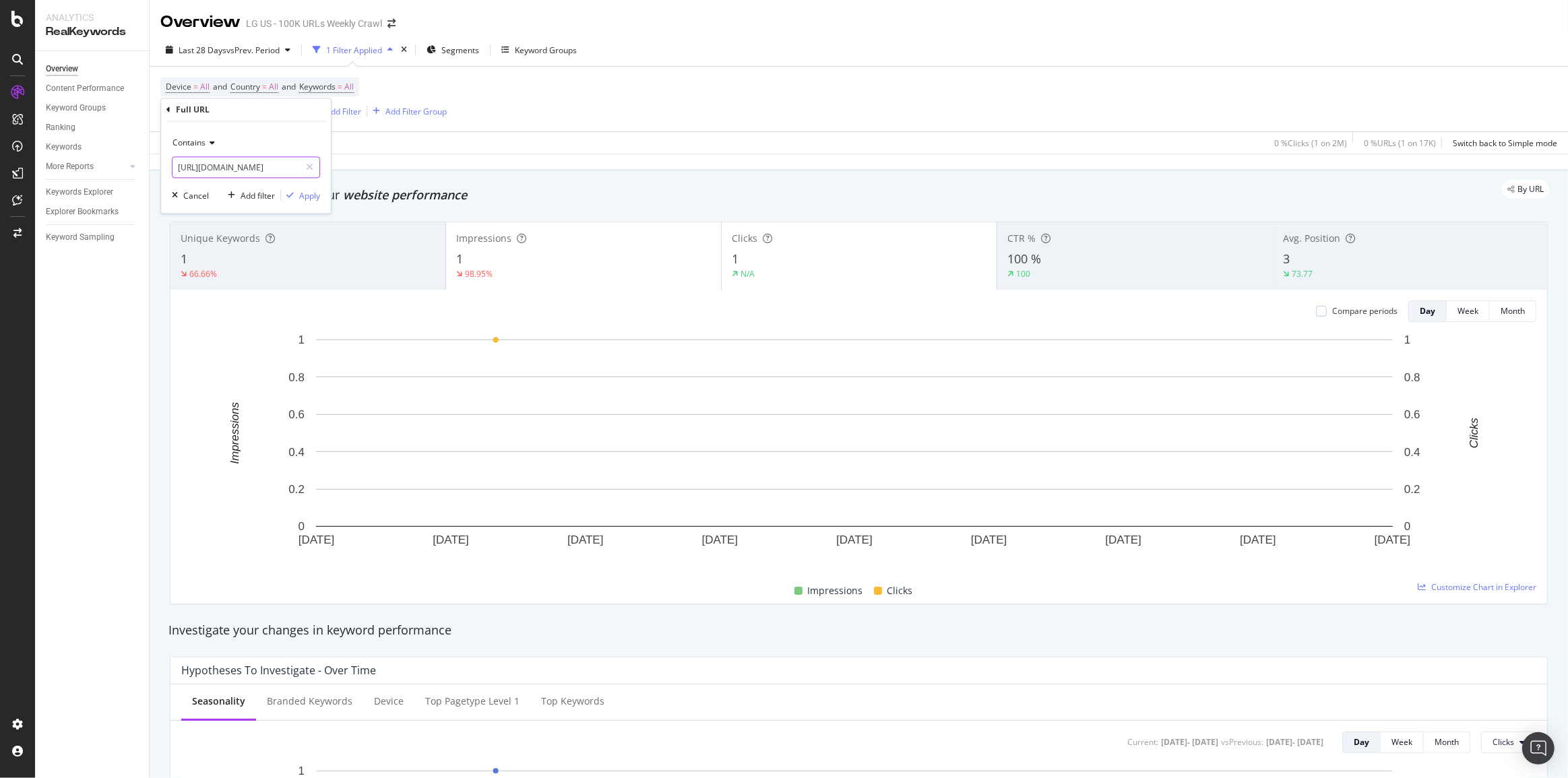
click at [231, 164] on input "[URL][DOMAIN_NAME]" at bounding box center [236, 167] width 127 height 22
paste input "inless-steel"
type input "[URL][DOMAIN_NAME]"
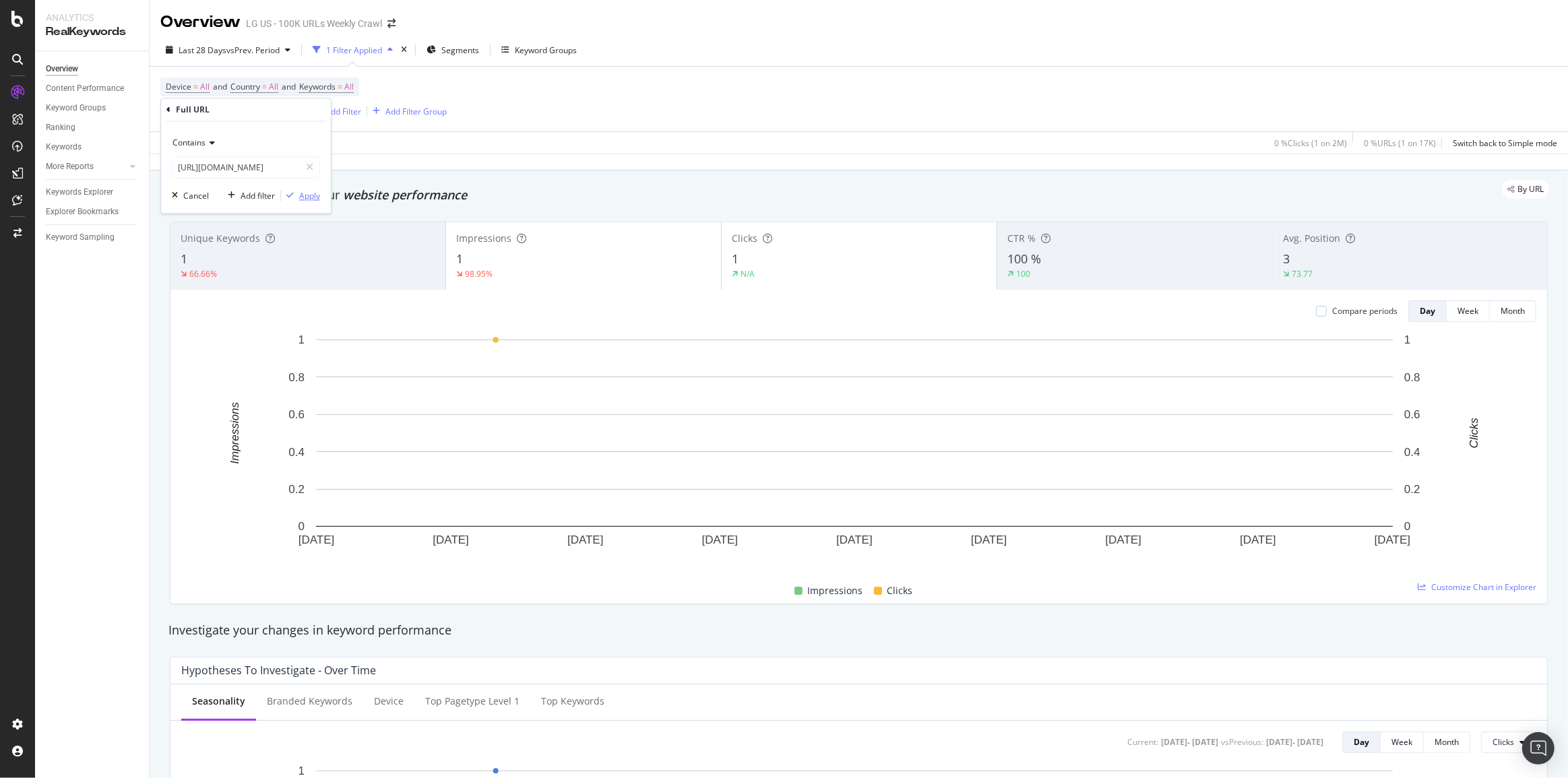
scroll to position [0, 0]
click at [317, 193] on div "Apply" at bounding box center [310, 195] width 21 height 11
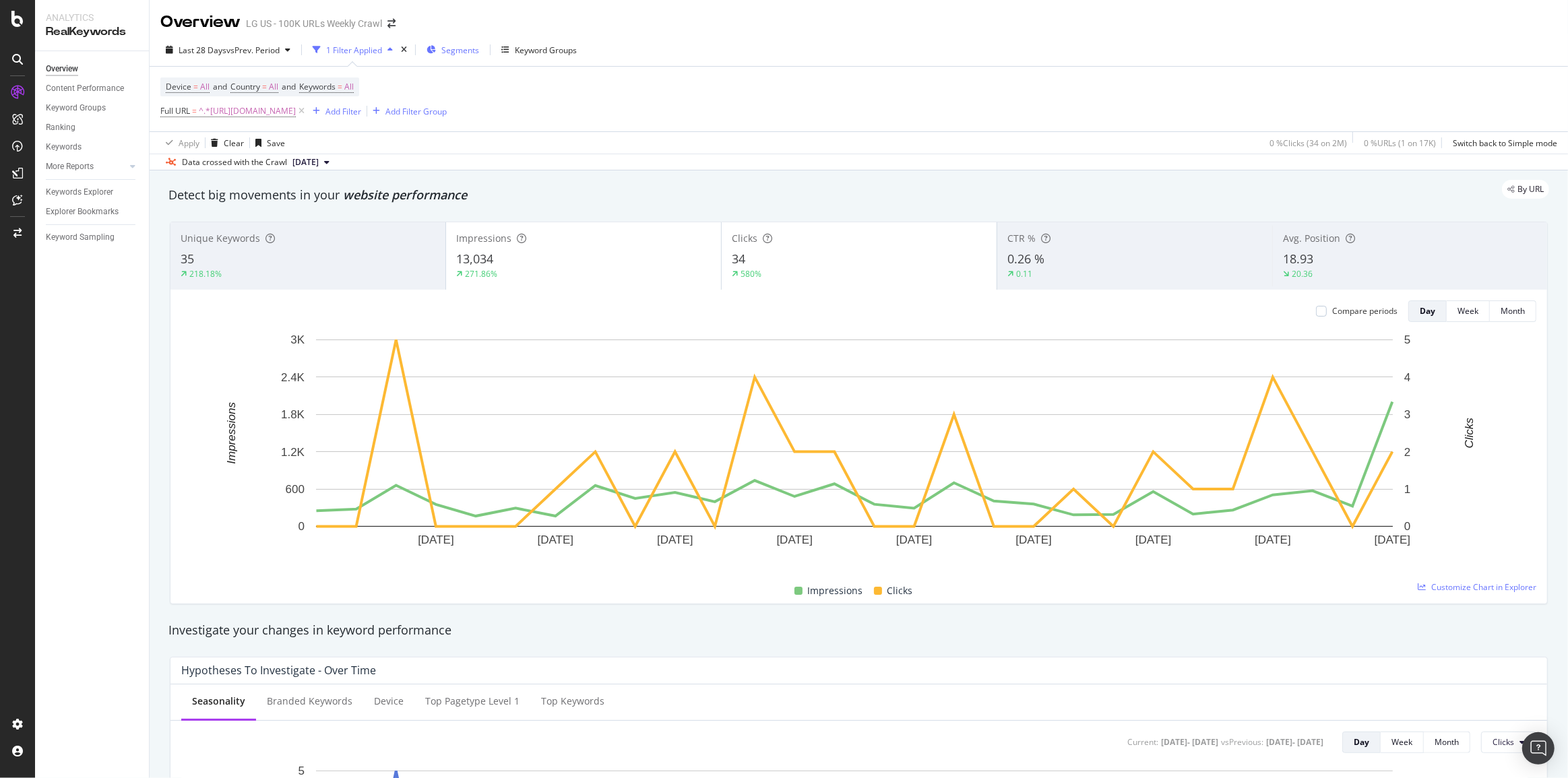
click at [452, 51] on span "Segments" at bounding box center [459, 50] width 37 height 11
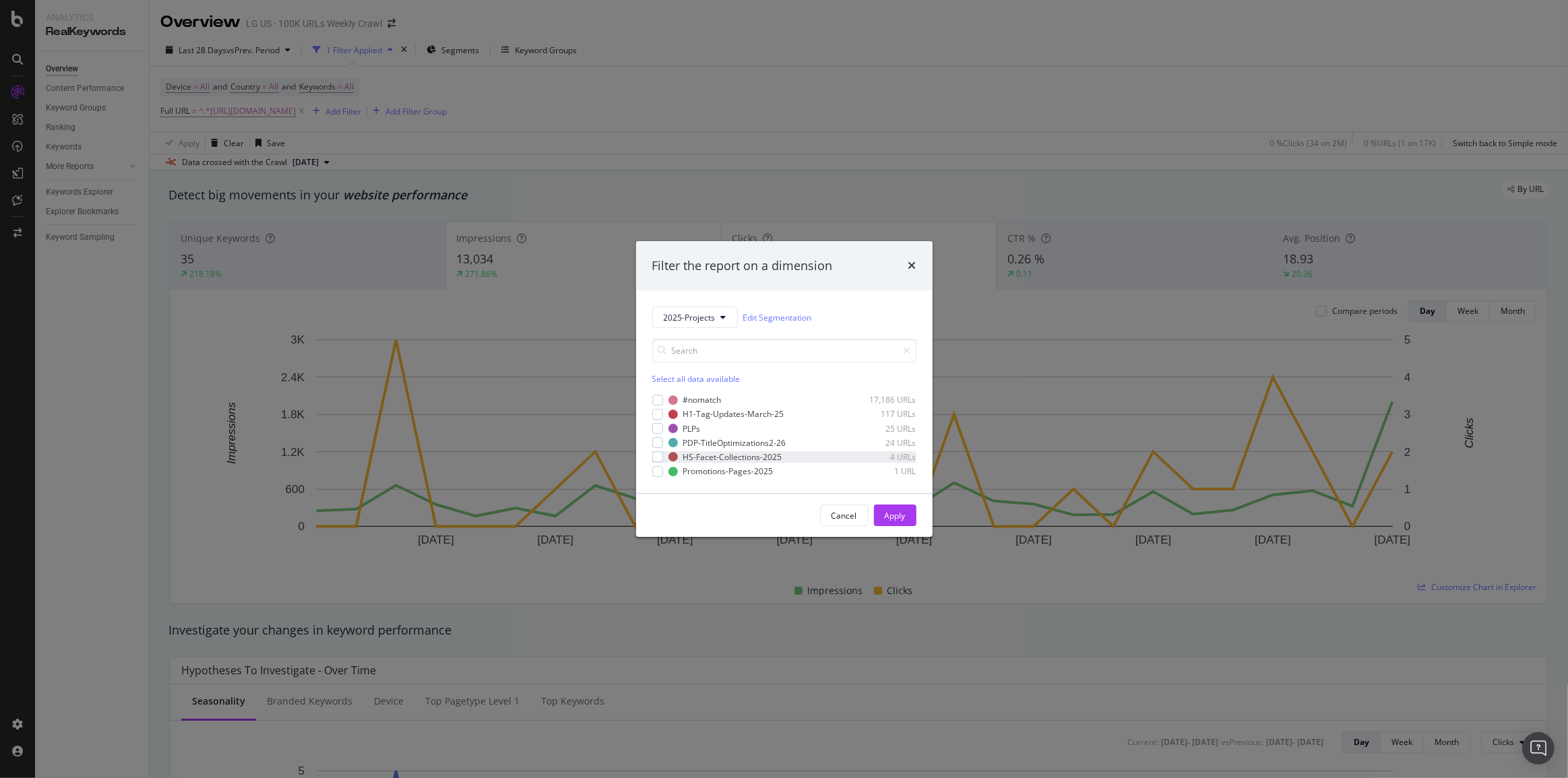
click at [665, 455] on div "HS-Facet-Collections-2025 4 URLs" at bounding box center [784, 457] width 264 height 11
click at [895, 518] on div "Apply" at bounding box center [895, 516] width 21 height 11
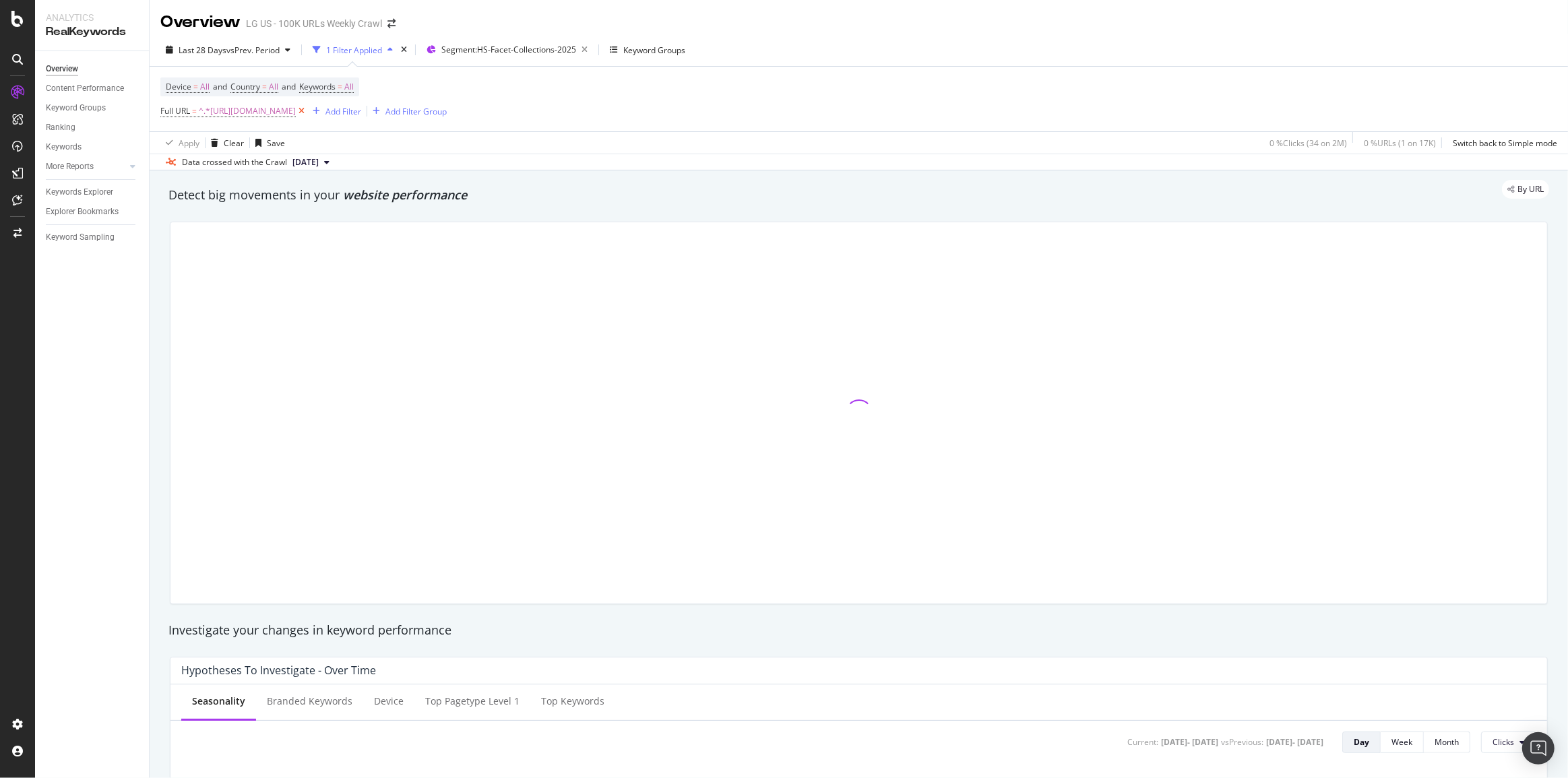
click at [307, 109] on icon at bounding box center [301, 111] width 11 height 13
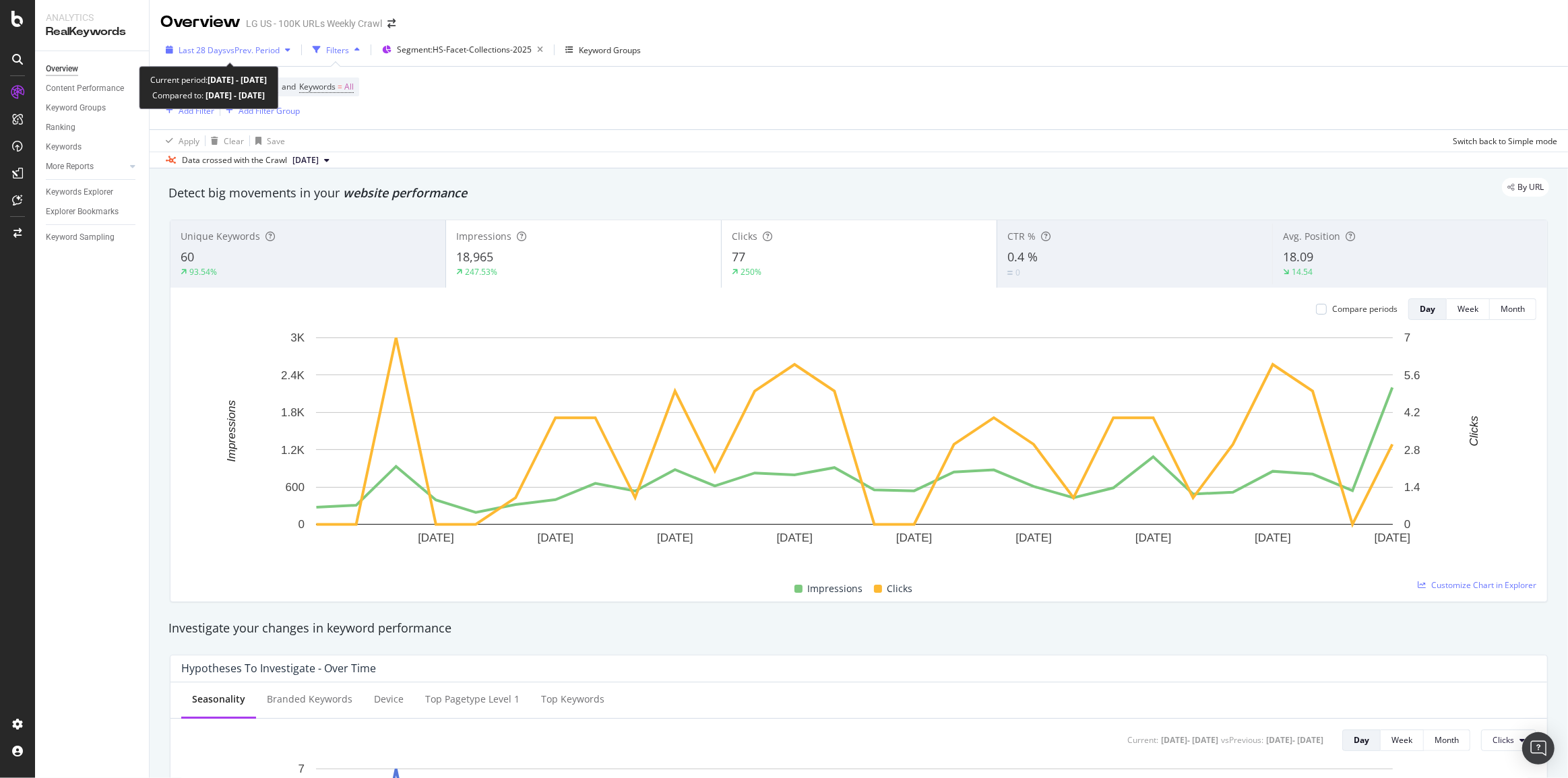
click at [241, 54] on span "vs Prev. Period" at bounding box center [253, 50] width 53 height 11
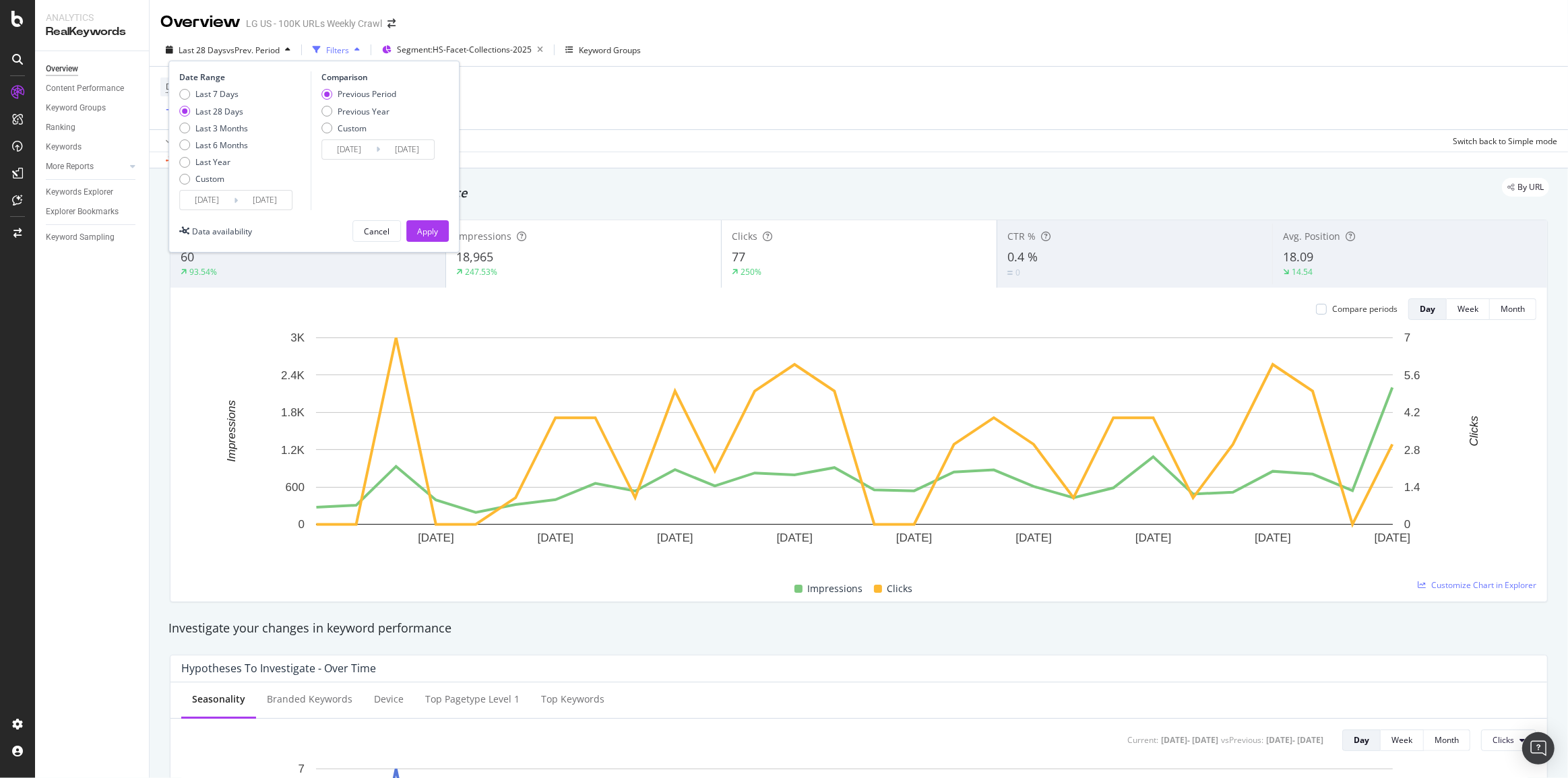
click at [215, 135] on div "Last 7 Days Last 28 Days Last 3 Months Last 6 Months Last Year Custom" at bounding box center [213, 139] width 68 height 102
click at [175, 126] on div "Date Range Last 7 Days Last 28 Days Last 3 Months Last 6 Months Last Year Custo…" at bounding box center [314, 157] width 291 height 192
click at [182, 128] on div "Last 3 Months" at bounding box center [184, 128] width 11 height 11
type input "[DATE]"
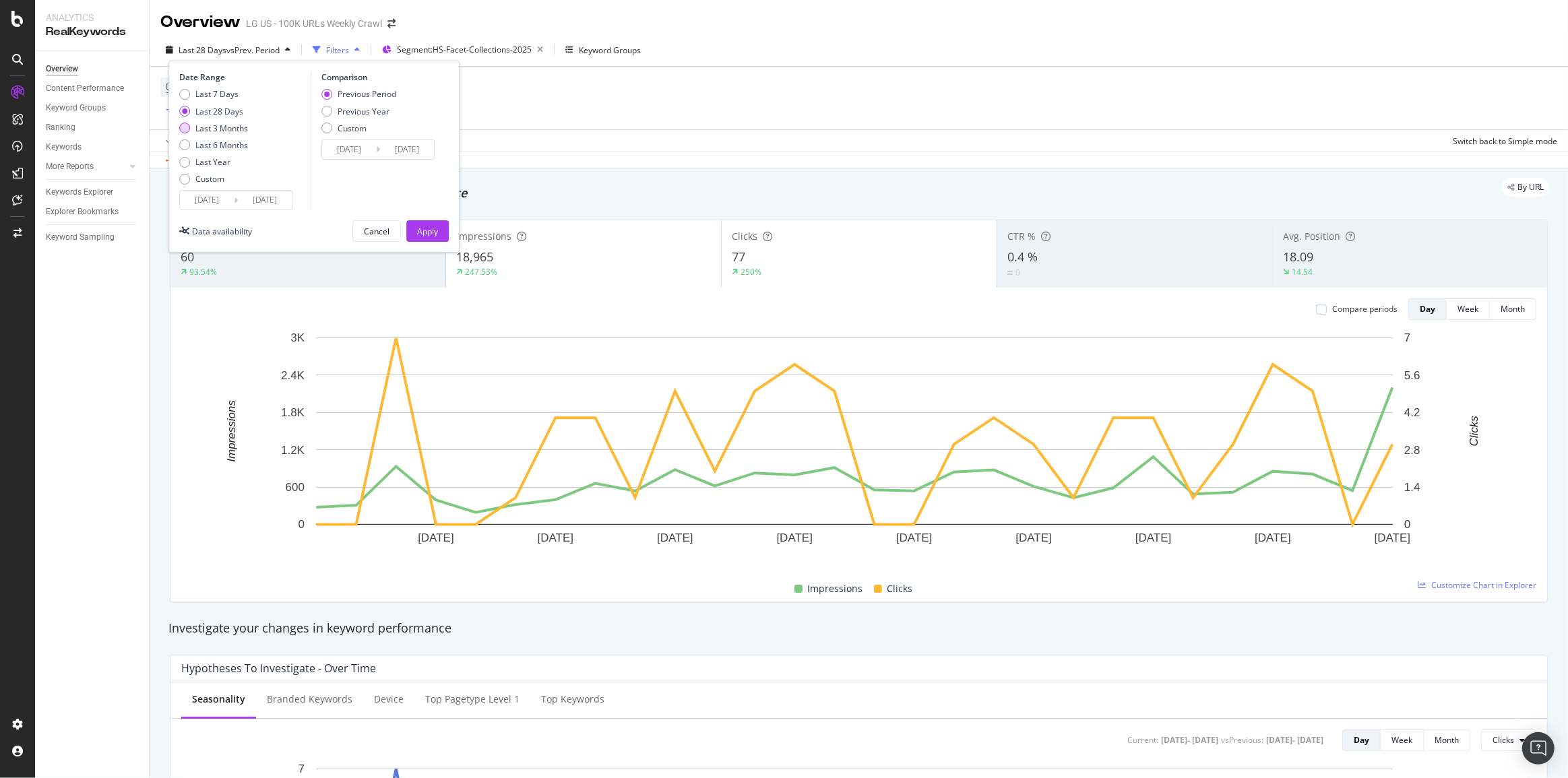
type input "[DATE]"
click at [417, 231] on div "Apply" at bounding box center [428, 231] width 21 height 11
